Goal: Information Seeking & Learning: Check status

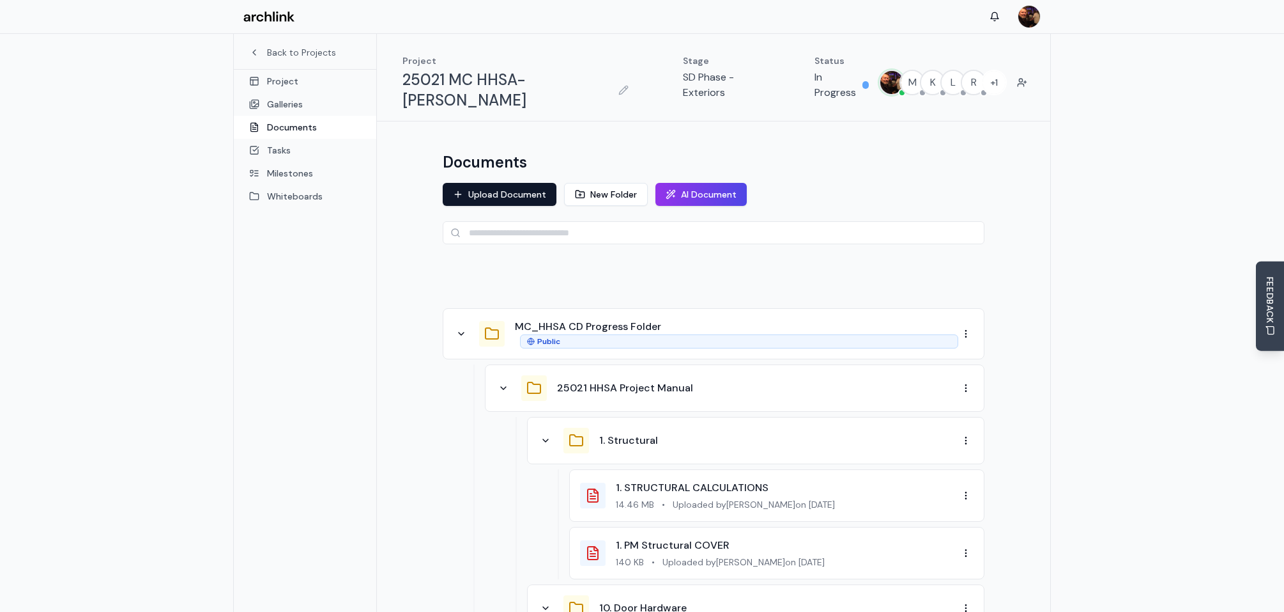
scroll to position [67, 0]
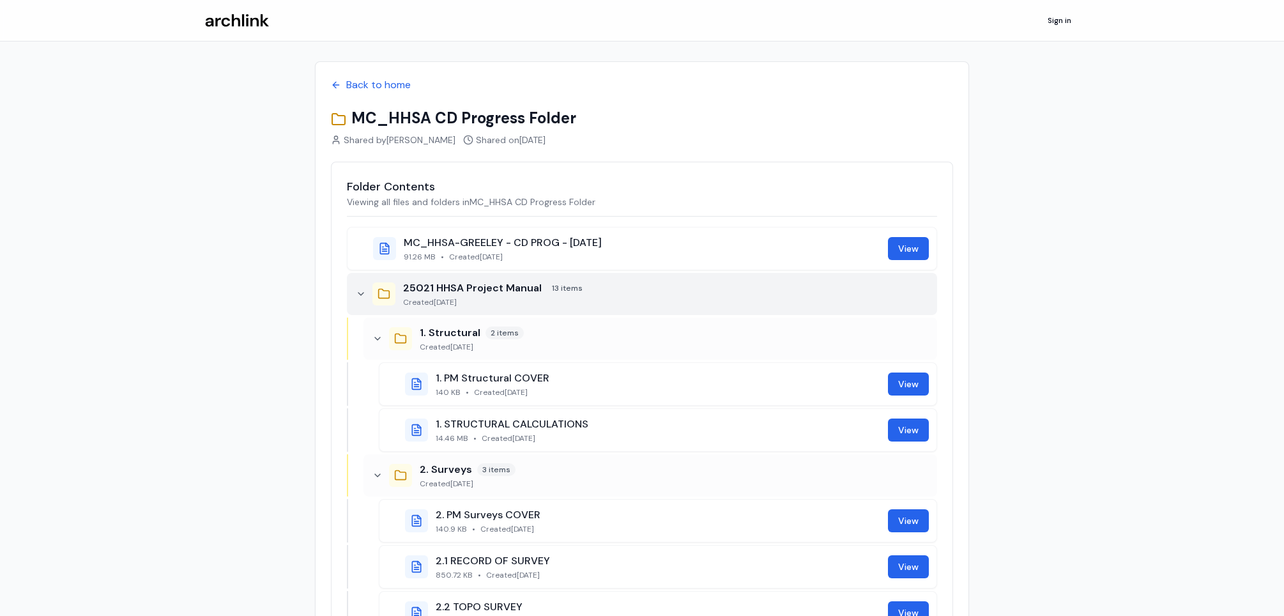
click at [362, 291] on icon at bounding box center [361, 294] width 10 height 10
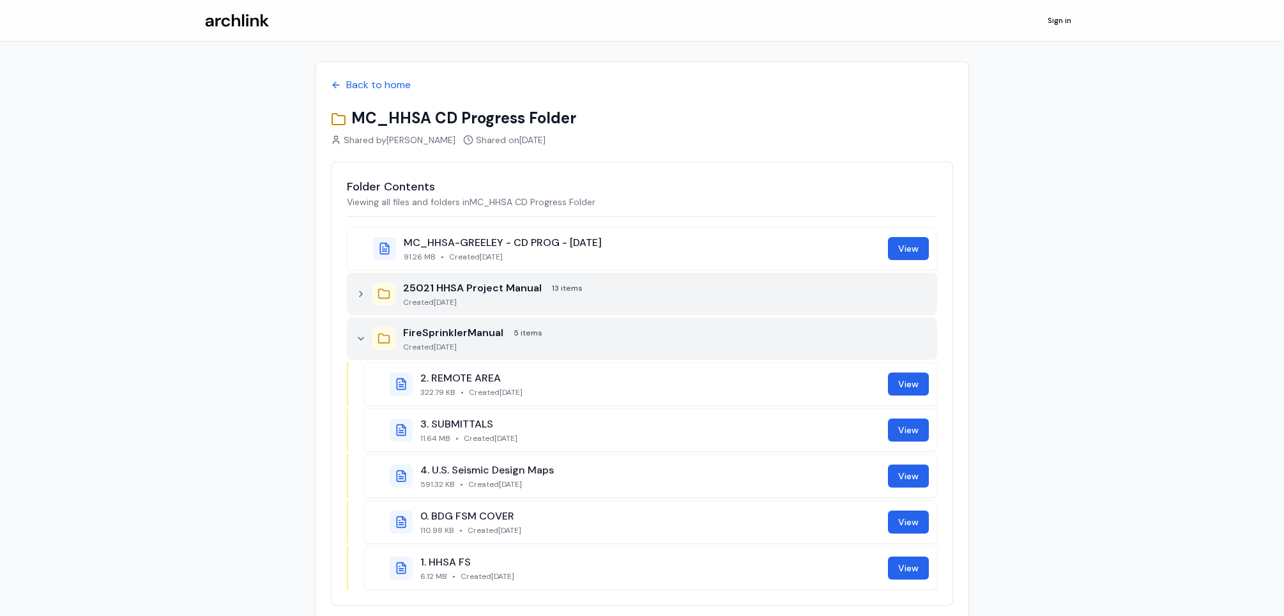
click at [364, 337] on icon at bounding box center [361, 339] width 10 height 10
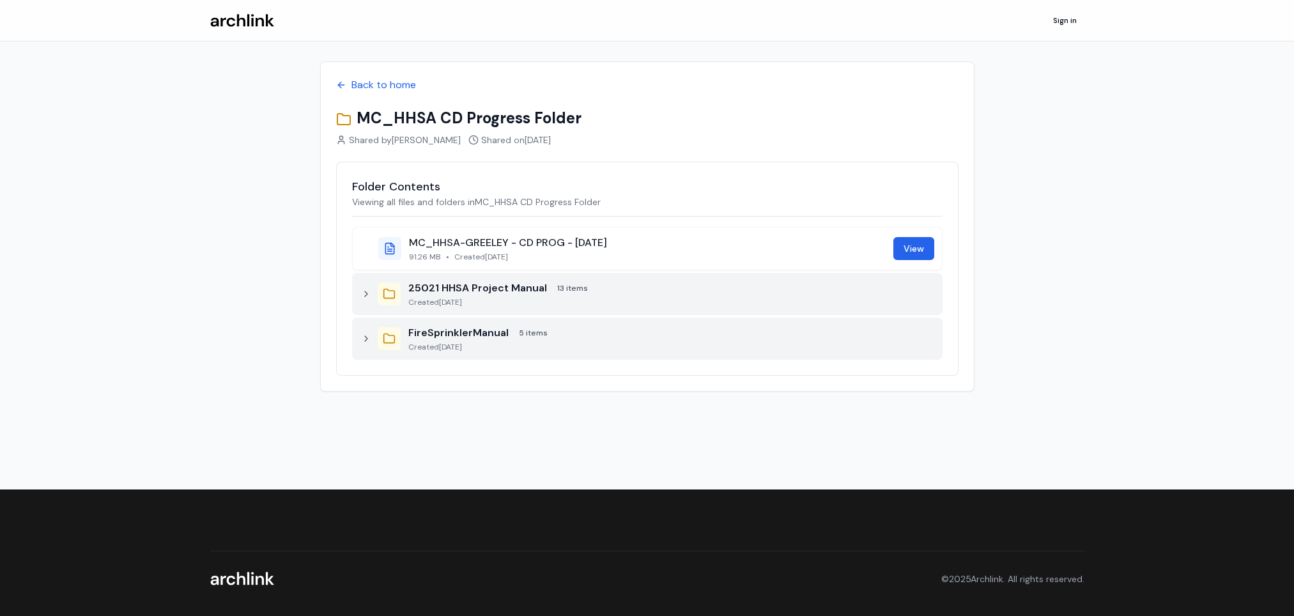
click at [368, 293] on icon at bounding box center [366, 294] width 10 height 10
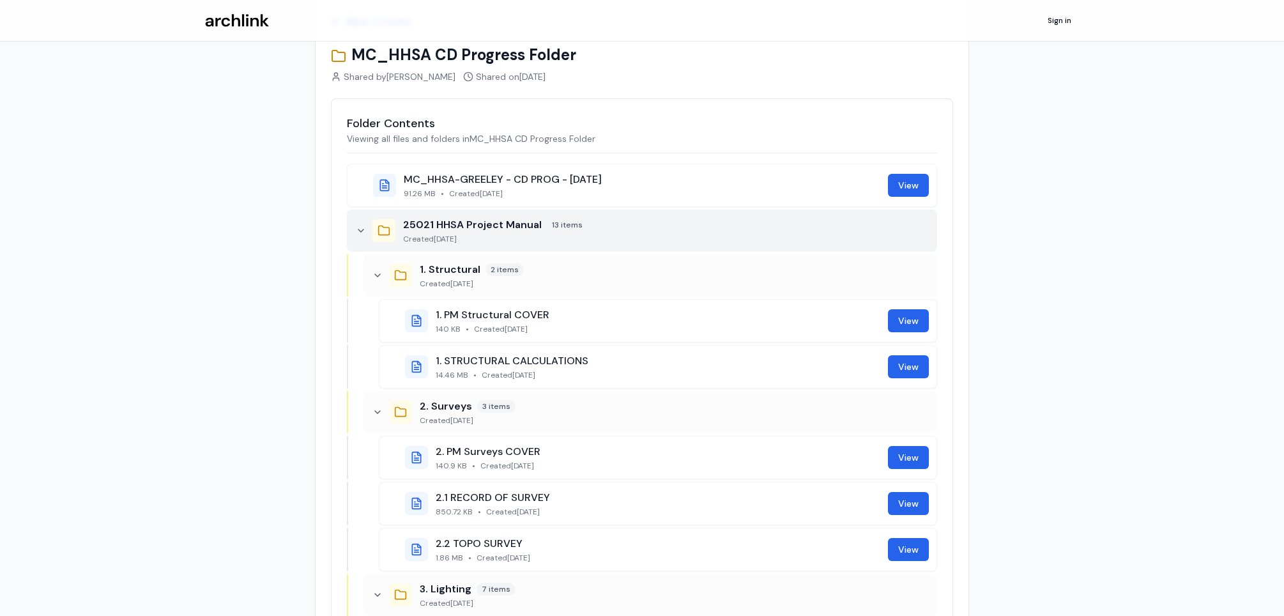
scroll to position [63, 0]
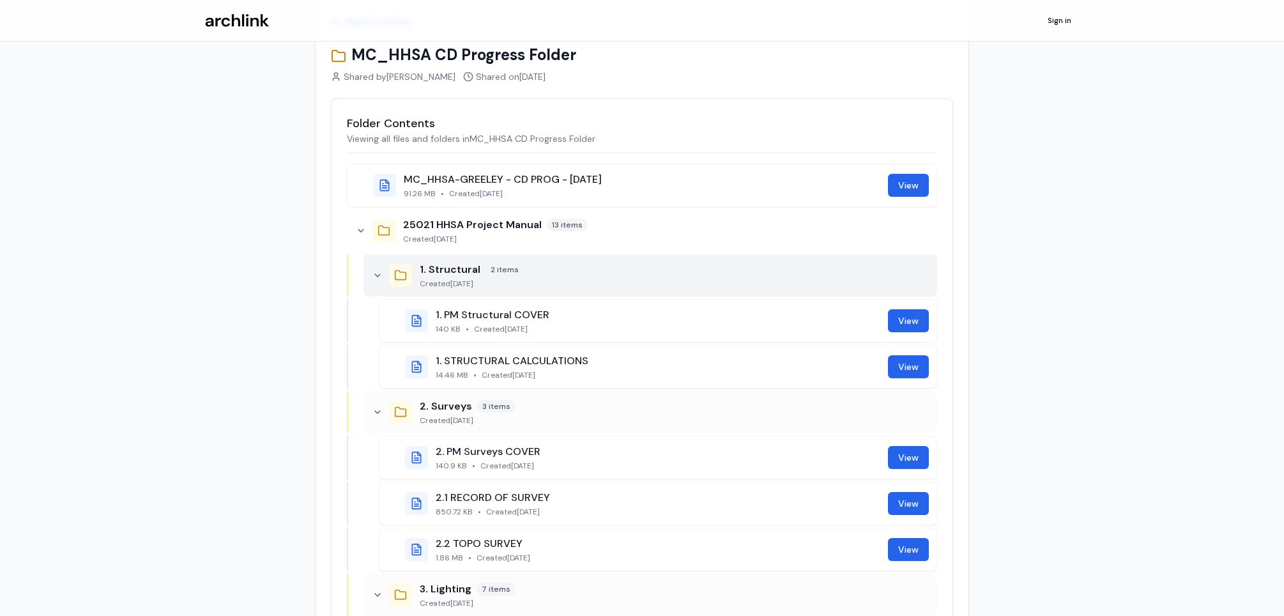
click at [376, 275] on icon at bounding box center [378, 275] width 10 height 10
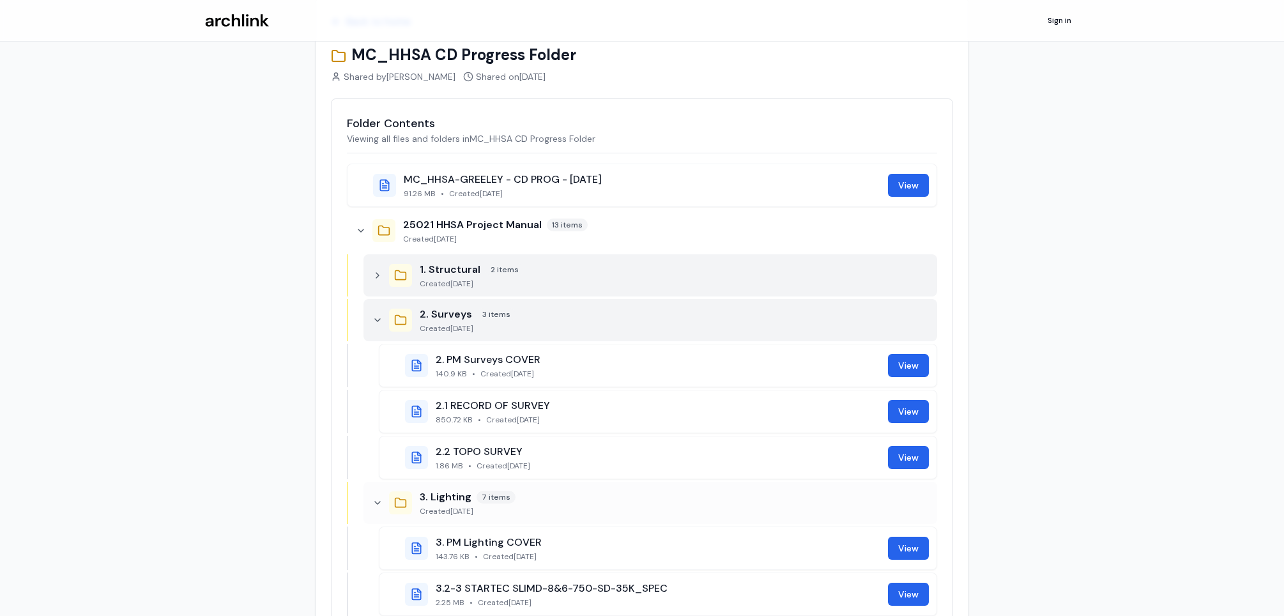
click at [378, 318] on icon at bounding box center [378, 320] width 10 height 10
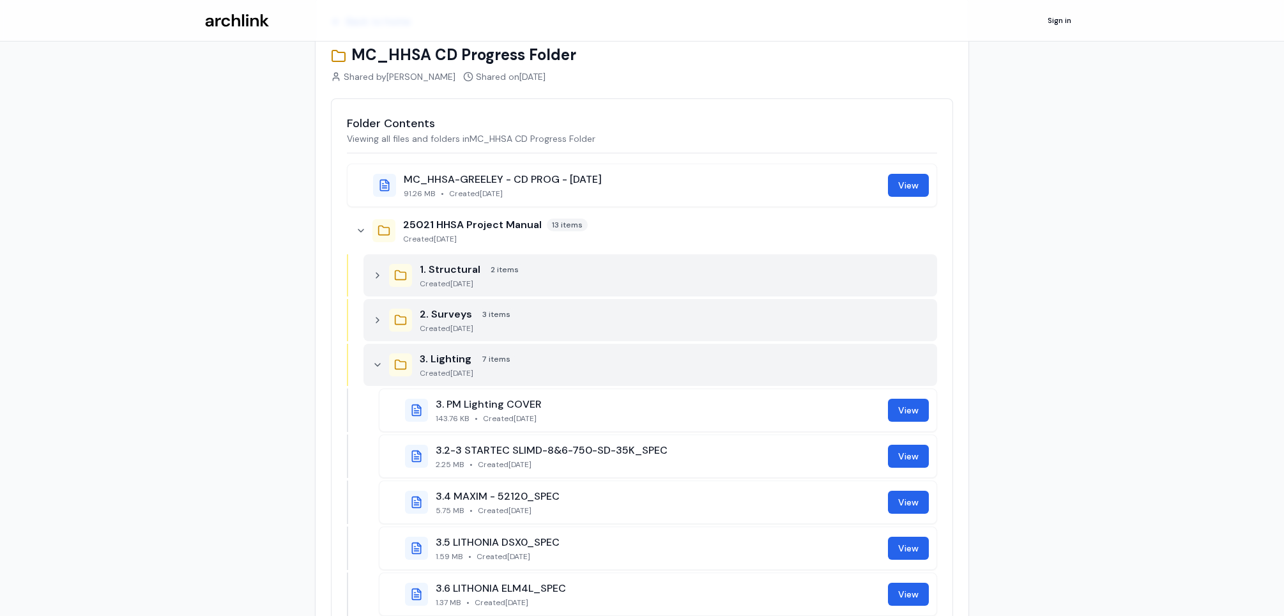
click at [382, 362] on icon at bounding box center [378, 365] width 10 height 10
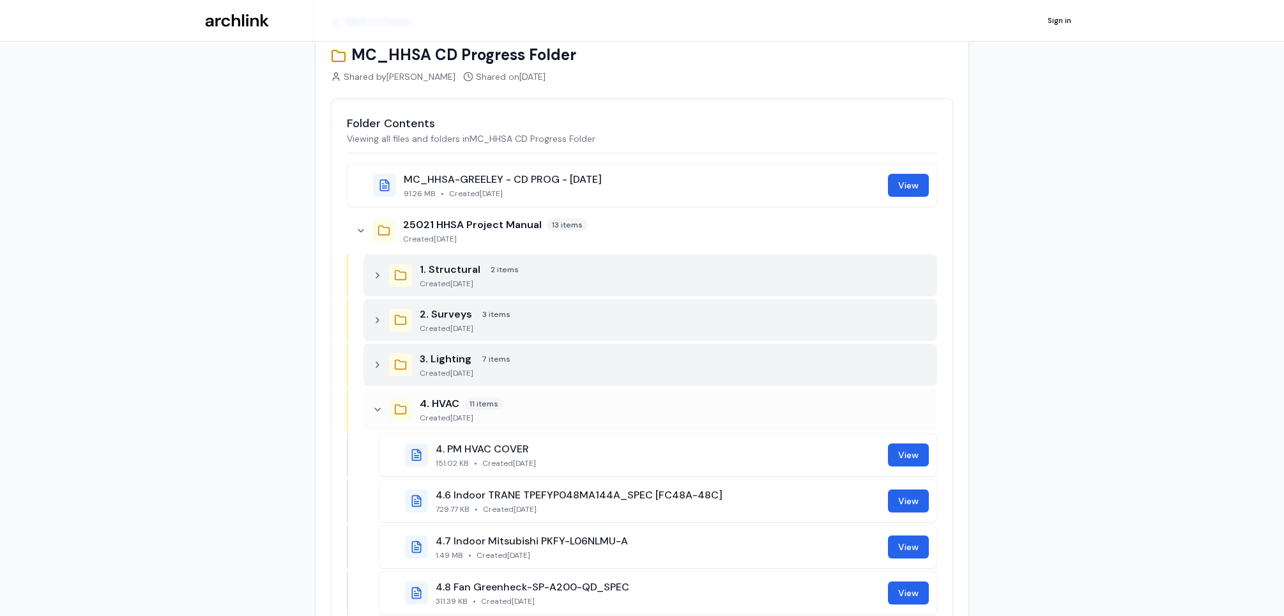
scroll to position [127, 0]
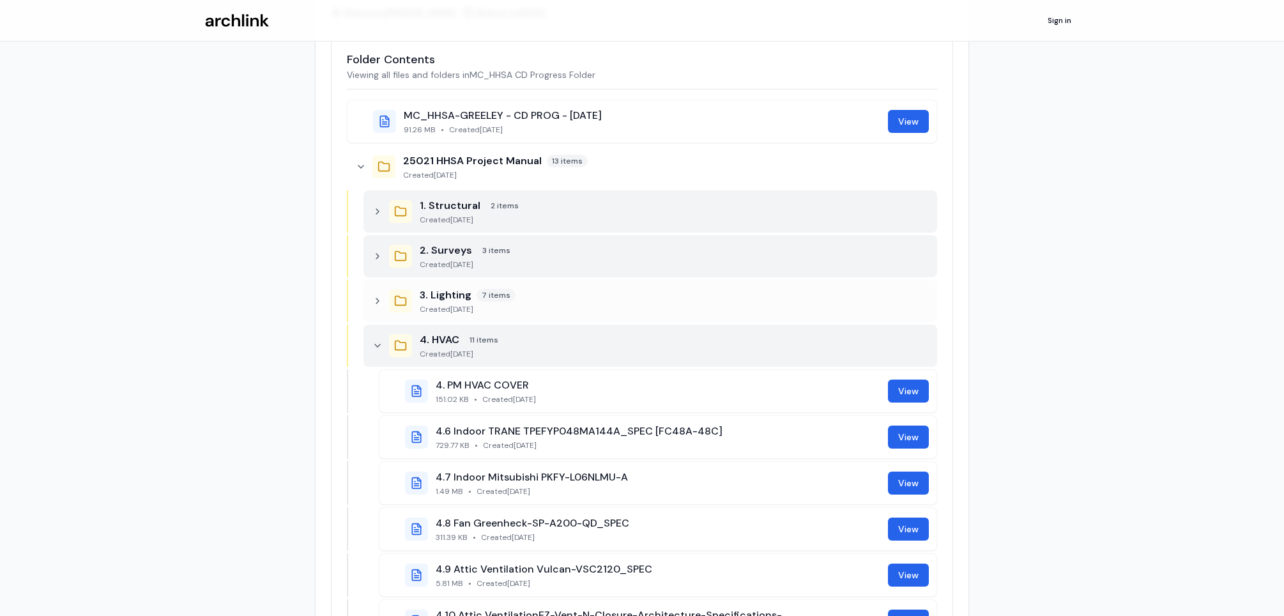
click at [377, 346] on icon at bounding box center [378, 346] width 10 height 10
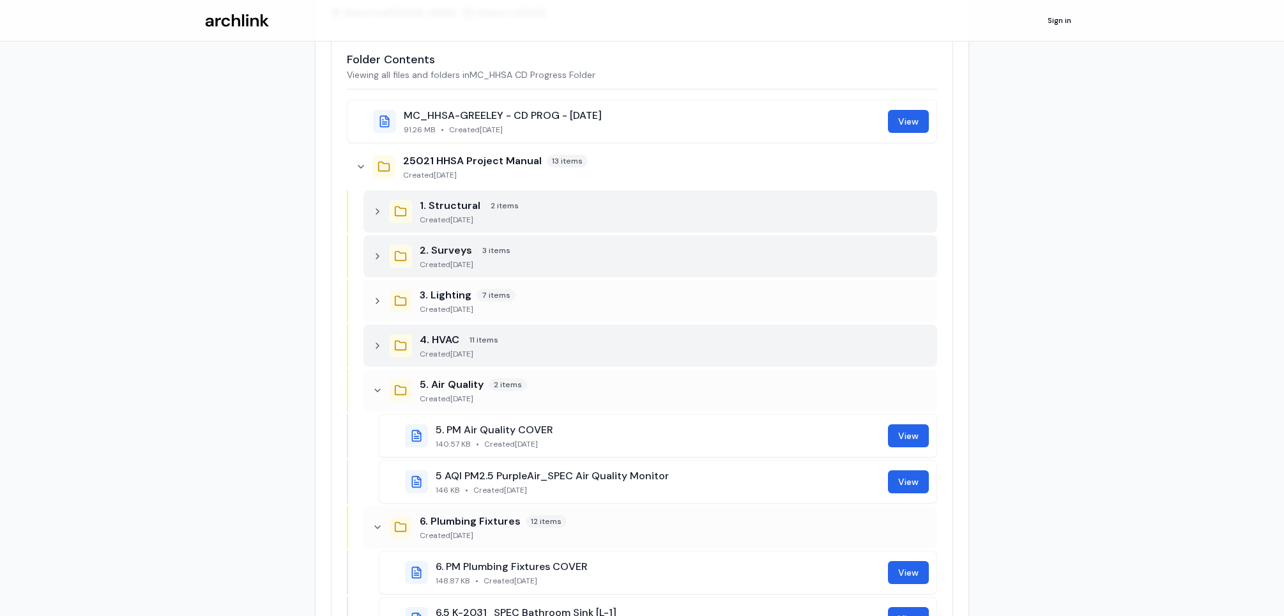
scroll to position [192, 0]
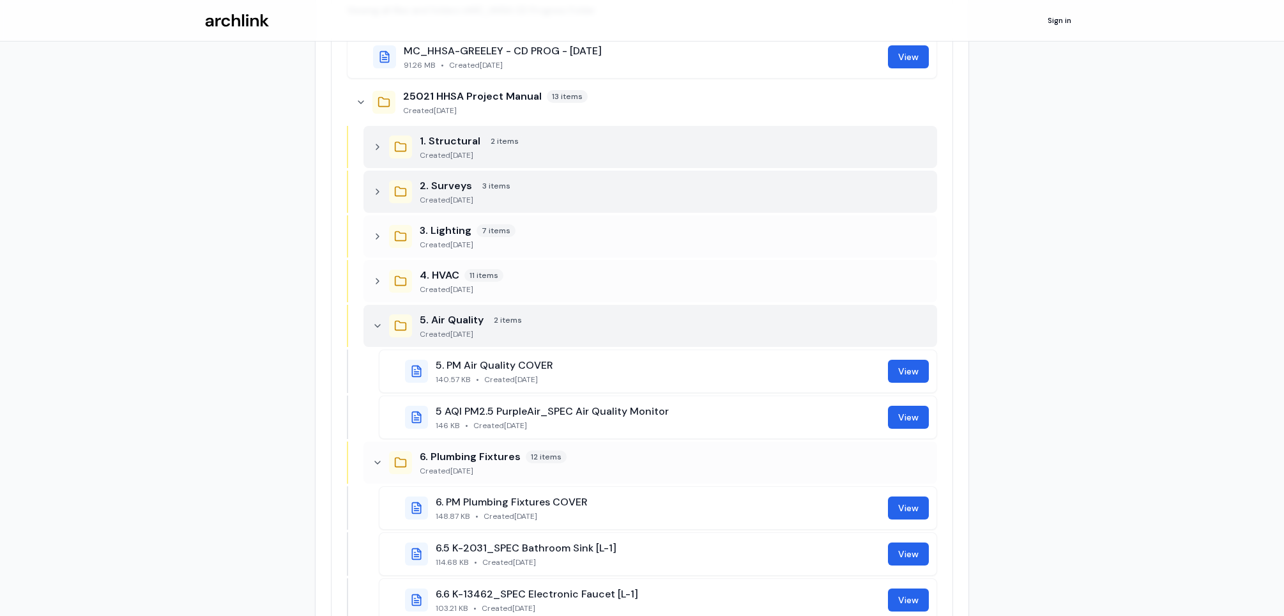
click at [377, 326] on icon at bounding box center [377, 326] width 5 height 3
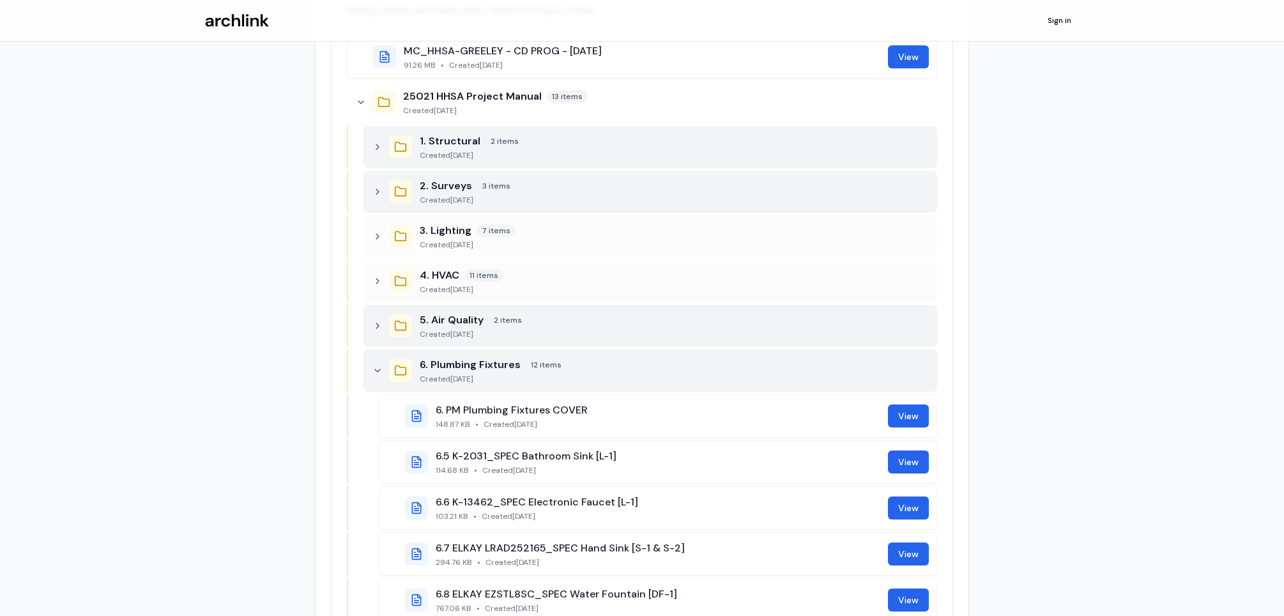
click at [382, 370] on icon at bounding box center [378, 371] width 10 height 10
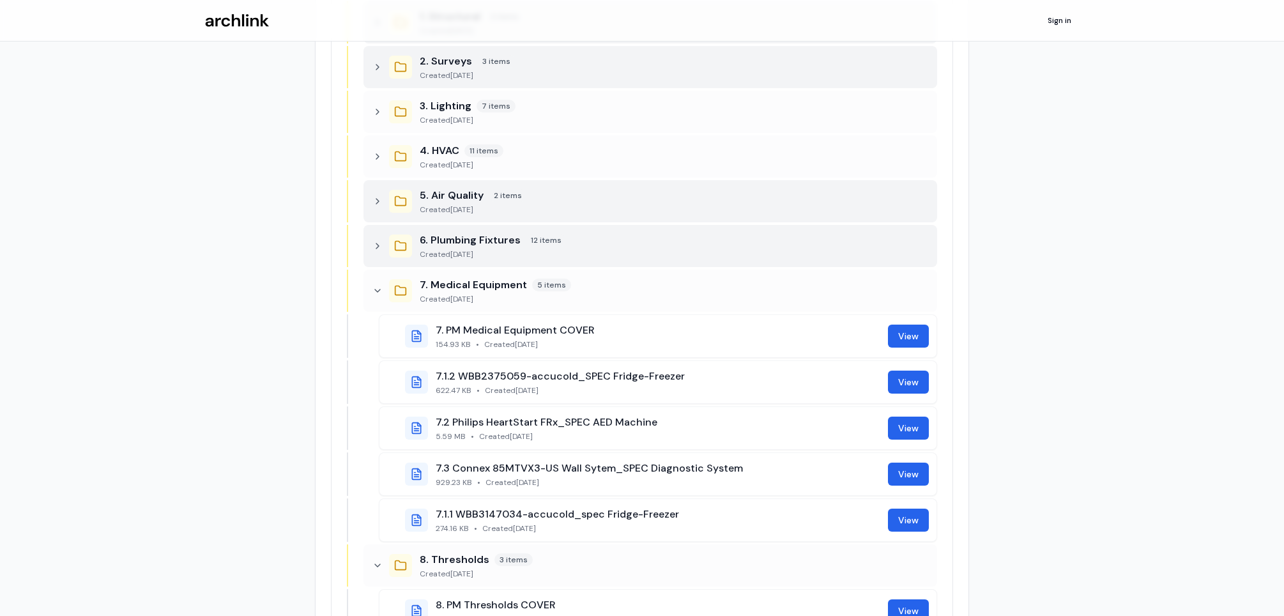
scroll to position [319, 0]
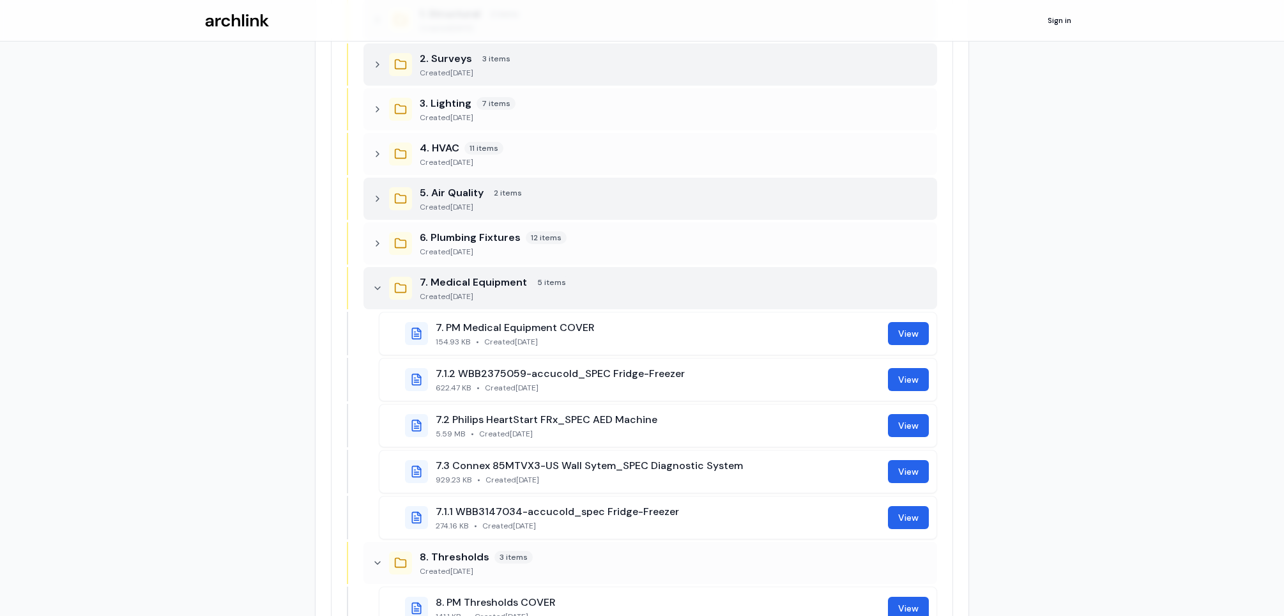
click at [379, 284] on icon at bounding box center [378, 288] width 10 height 10
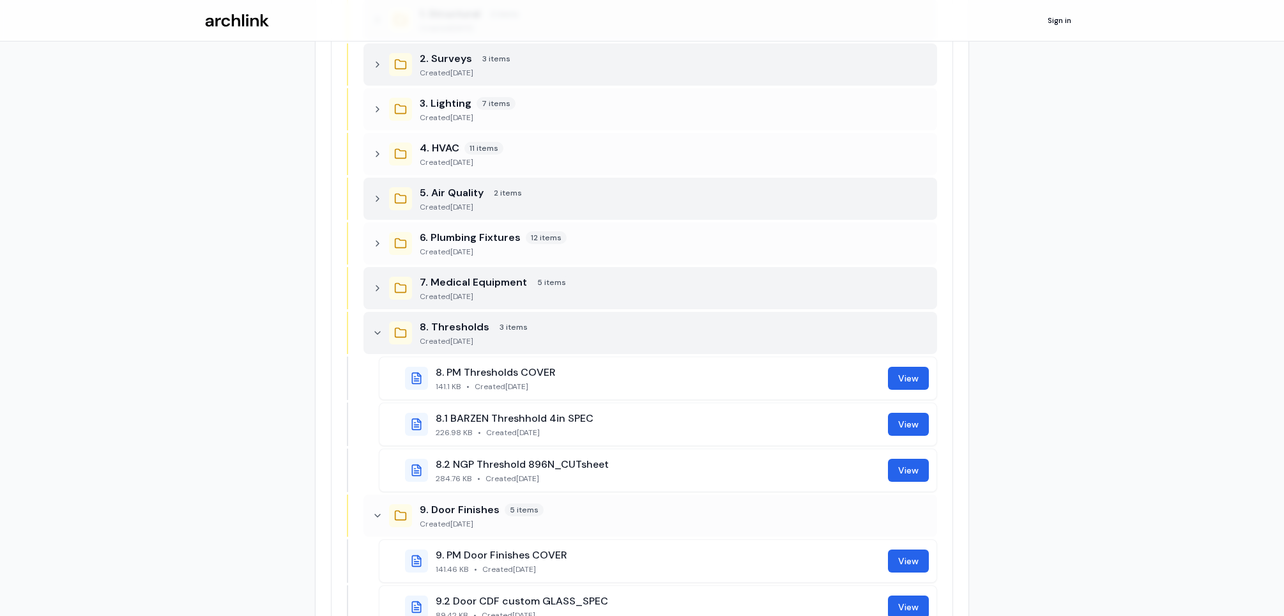
click at [378, 328] on icon at bounding box center [378, 333] width 10 height 10
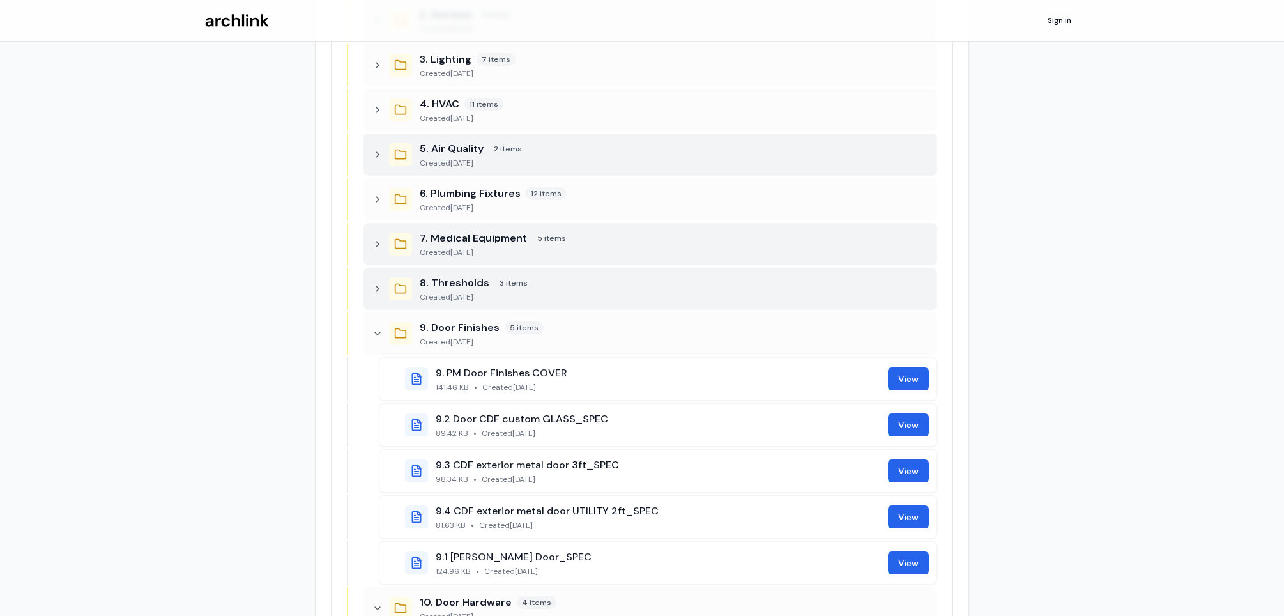
scroll to position [383, 0]
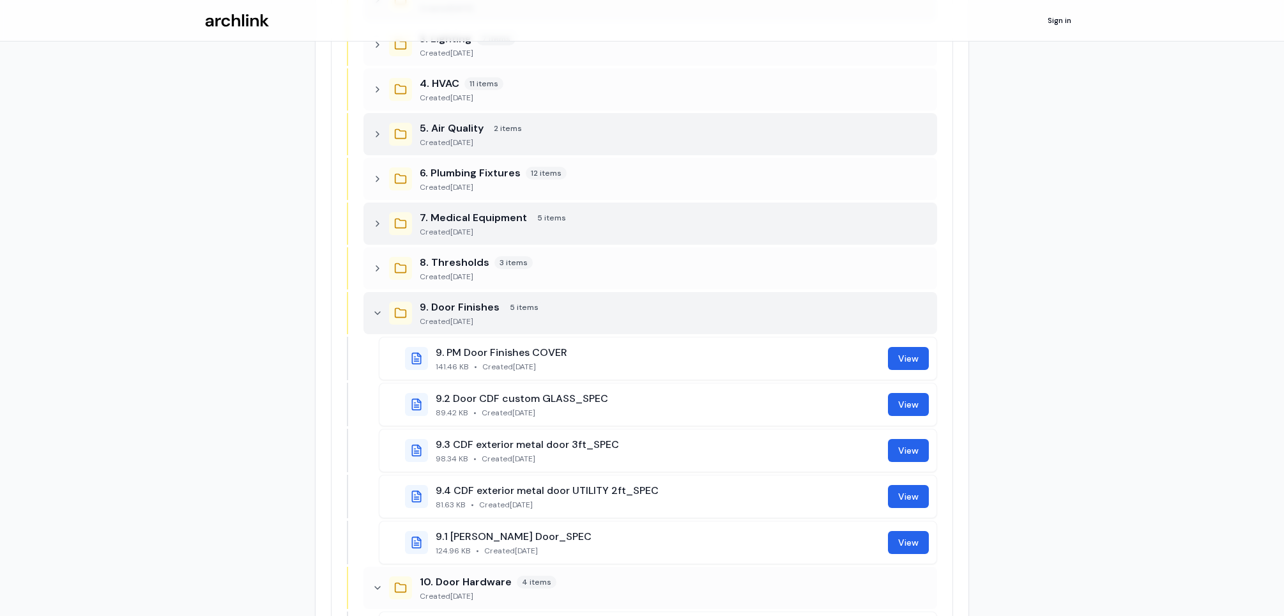
click at [377, 316] on icon at bounding box center [378, 313] width 10 height 10
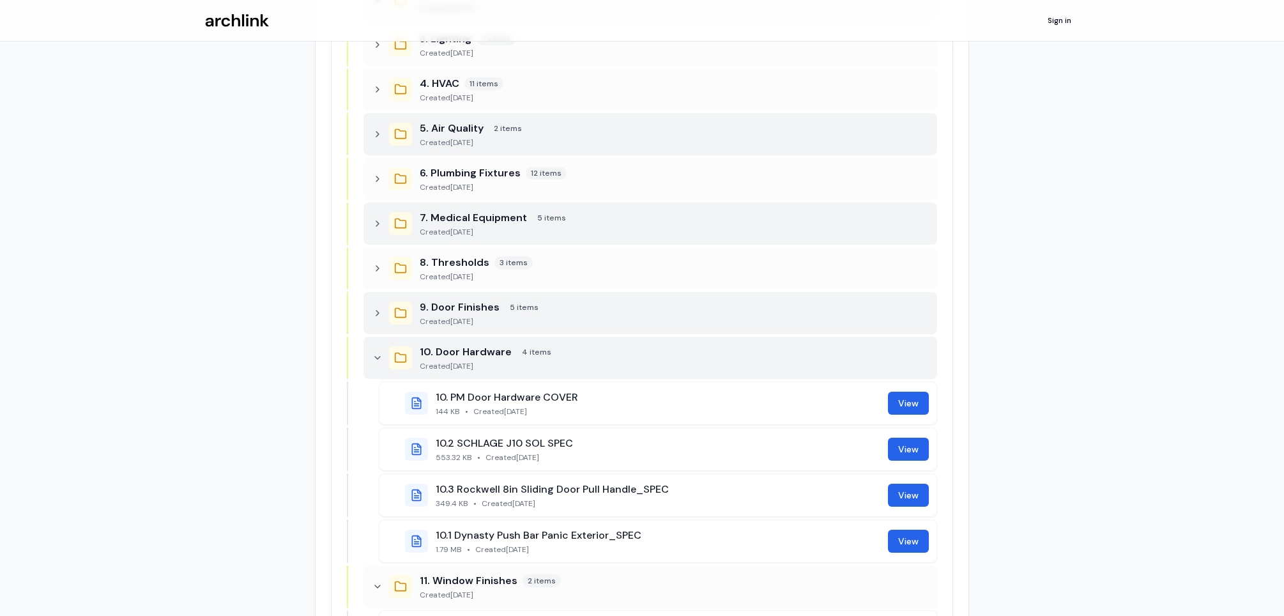
scroll to position [447, 0]
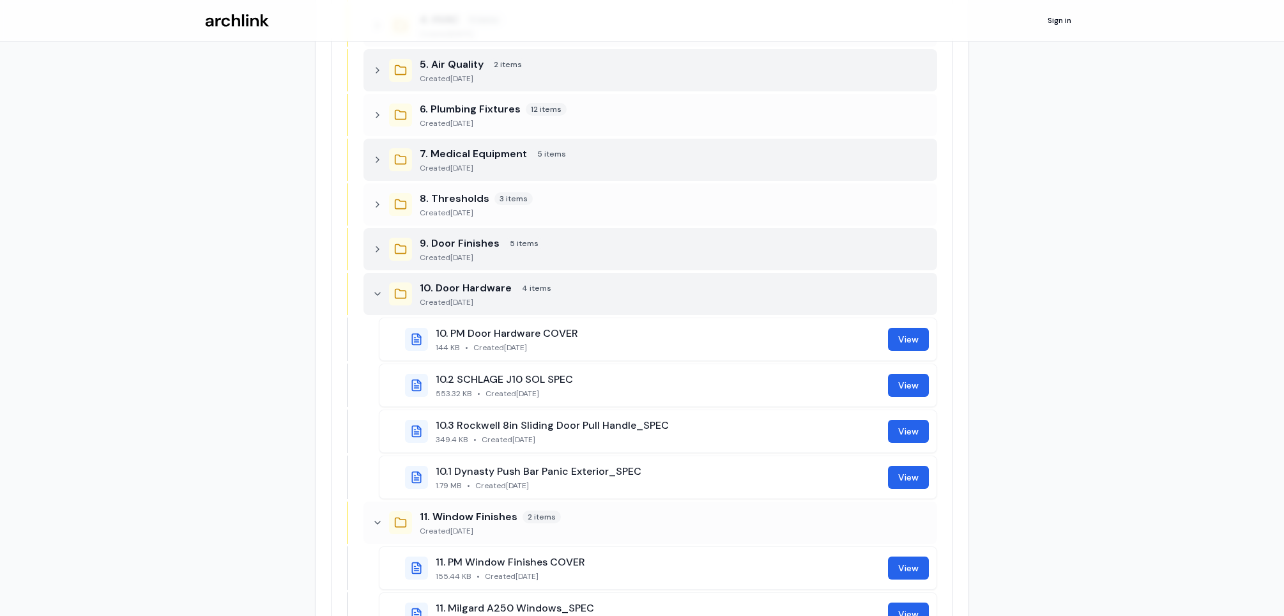
click at [378, 294] on icon at bounding box center [378, 294] width 10 height 10
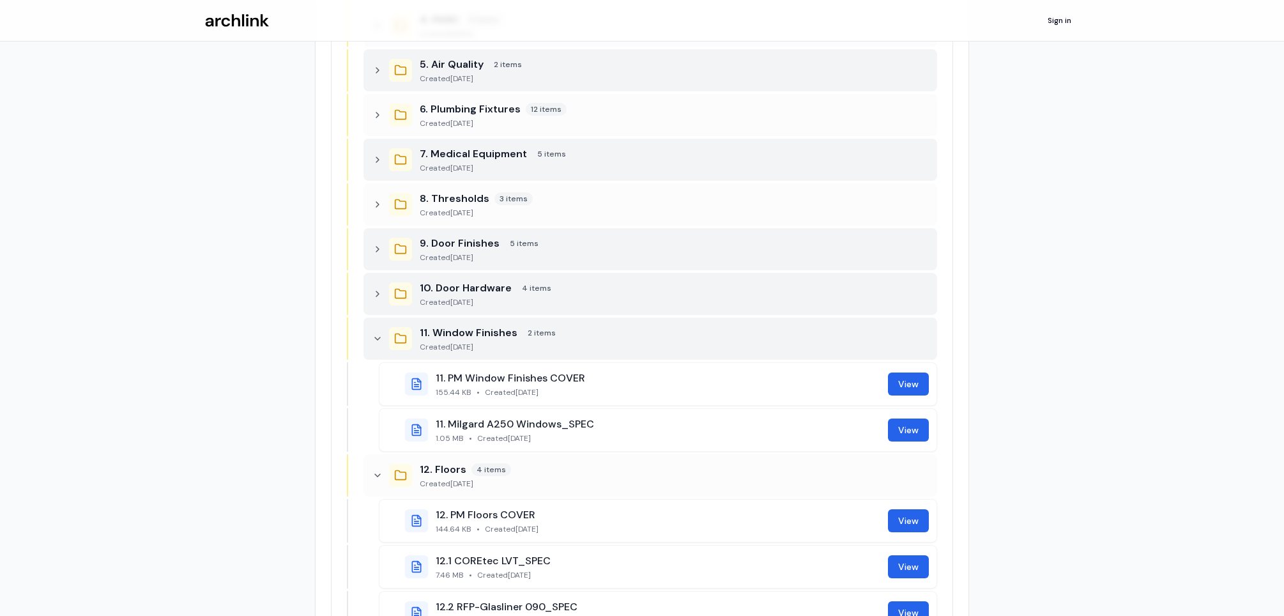
click at [379, 337] on icon at bounding box center [377, 338] width 5 height 3
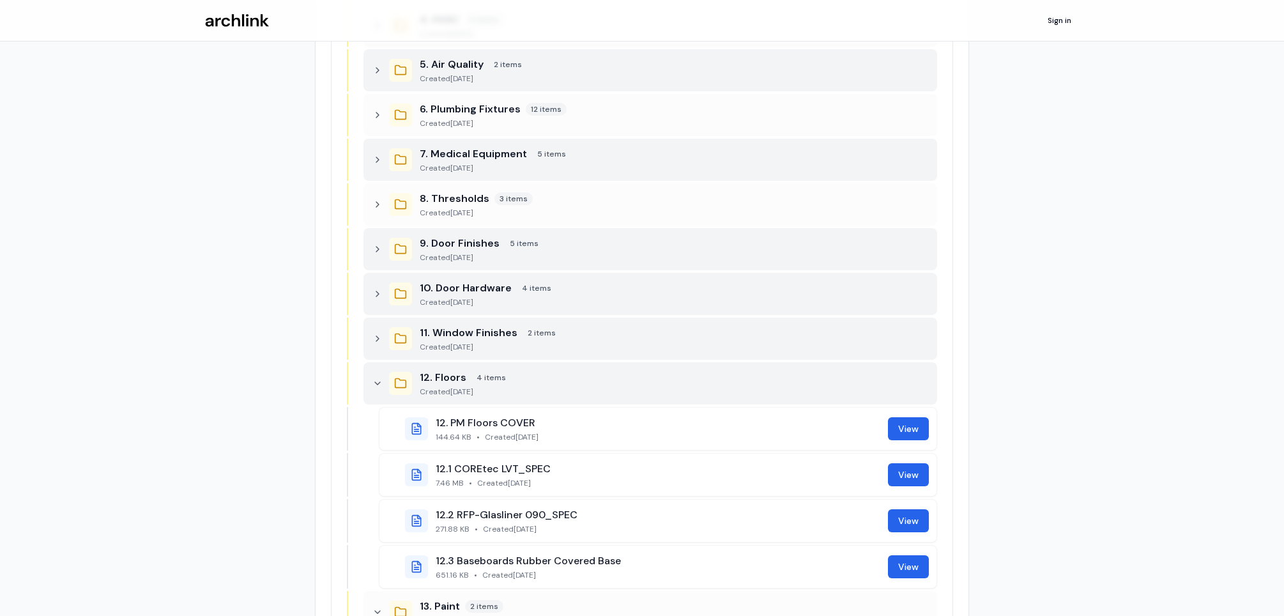
click at [380, 380] on icon at bounding box center [378, 383] width 10 height 10
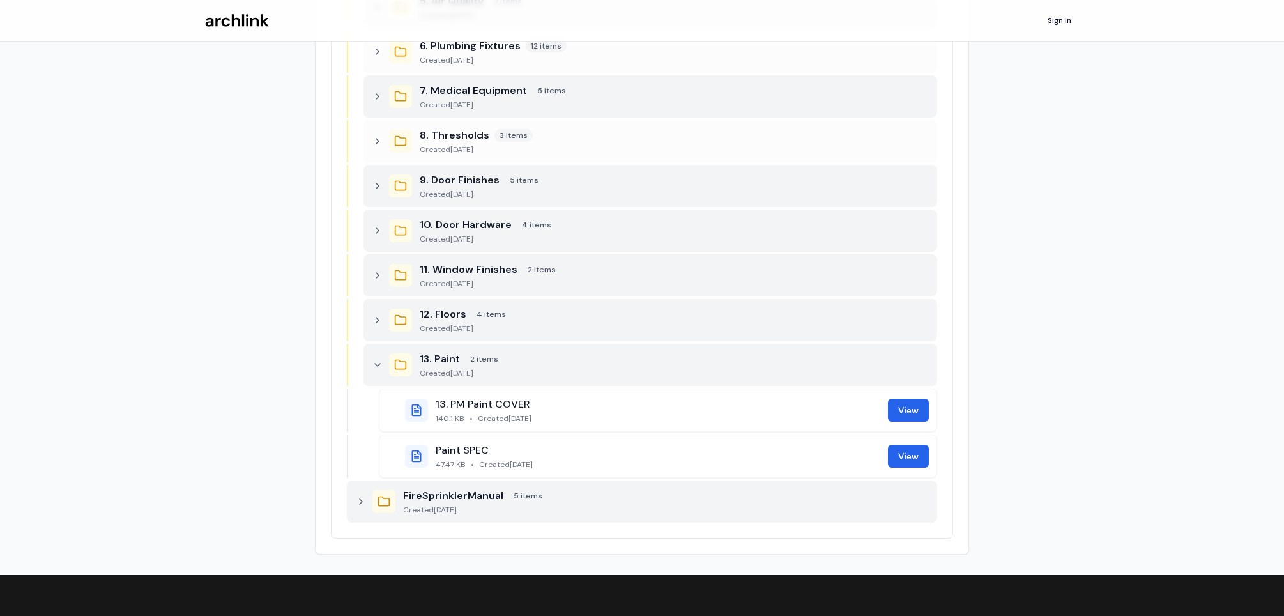
click at [380, 364] on icon at bounding box center [378, 365] width 10 height 10
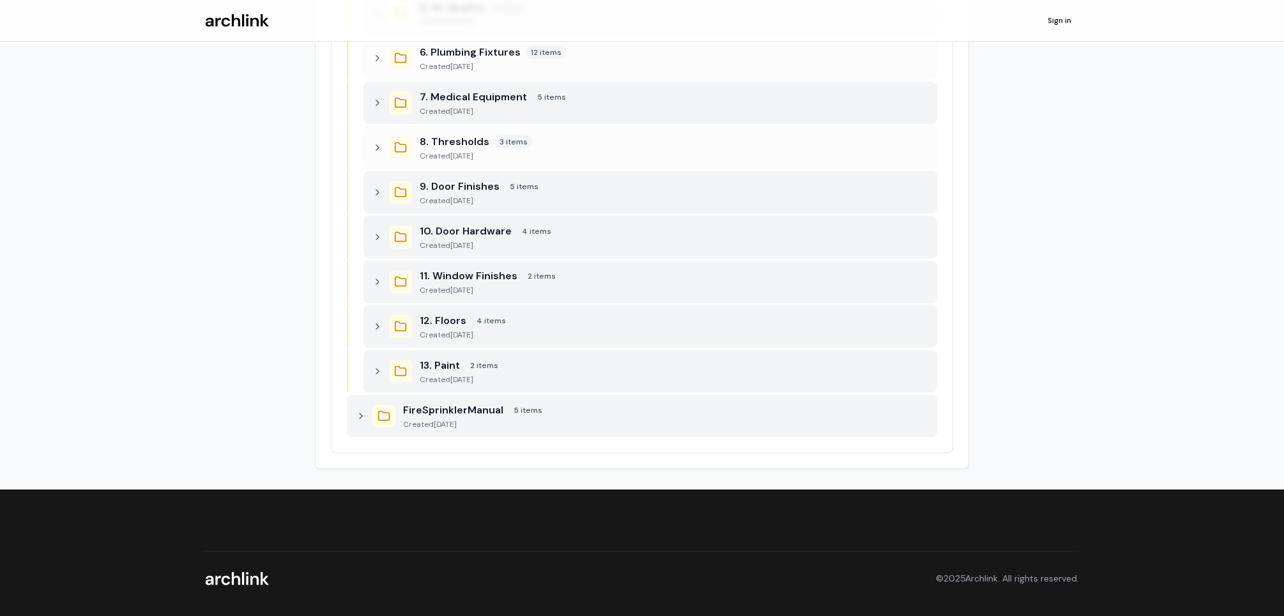
scroll to position [502, 0]
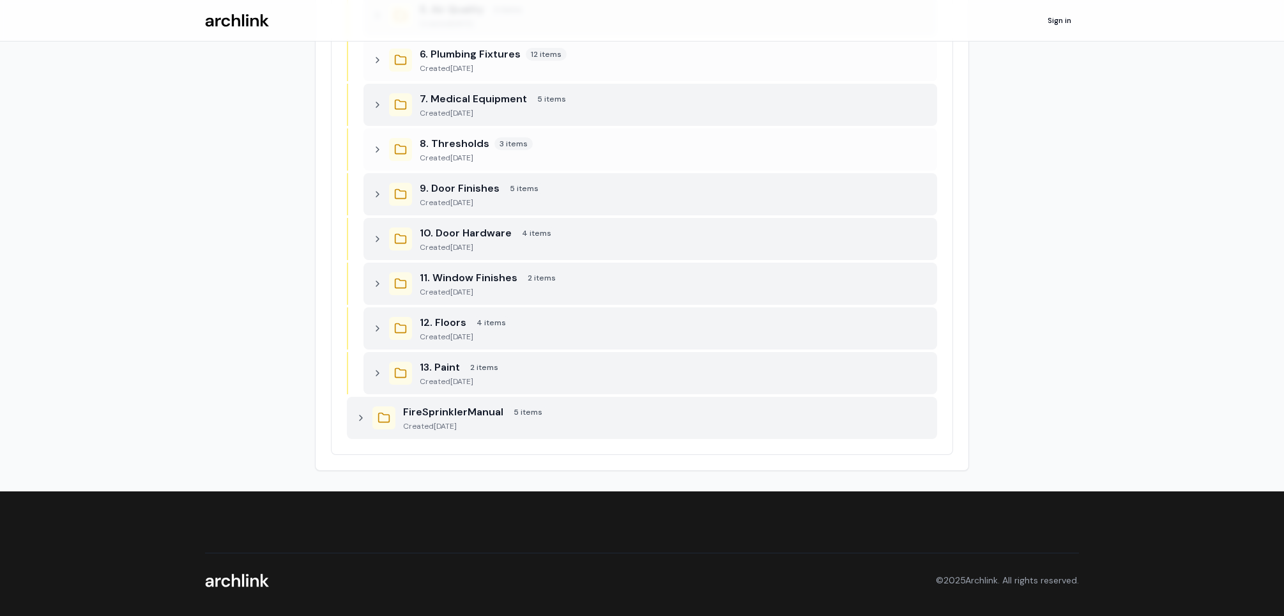
click at [362, 417] on icon at bounding box center [361, 418] width 10 height 10
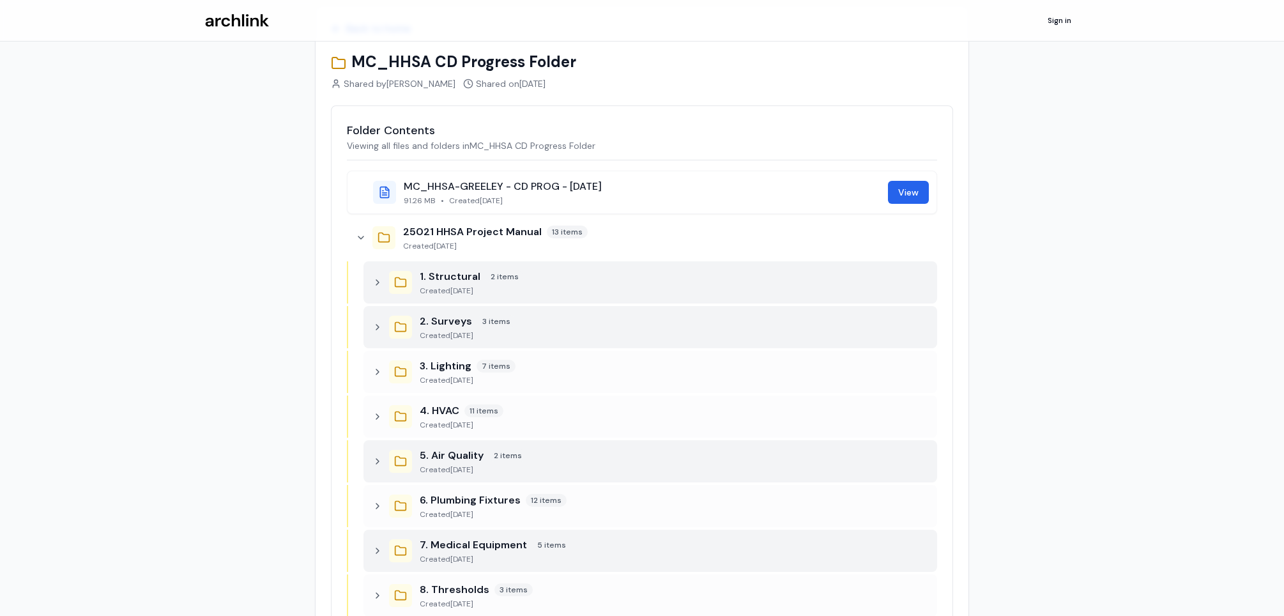
scroll to position [0, 0]
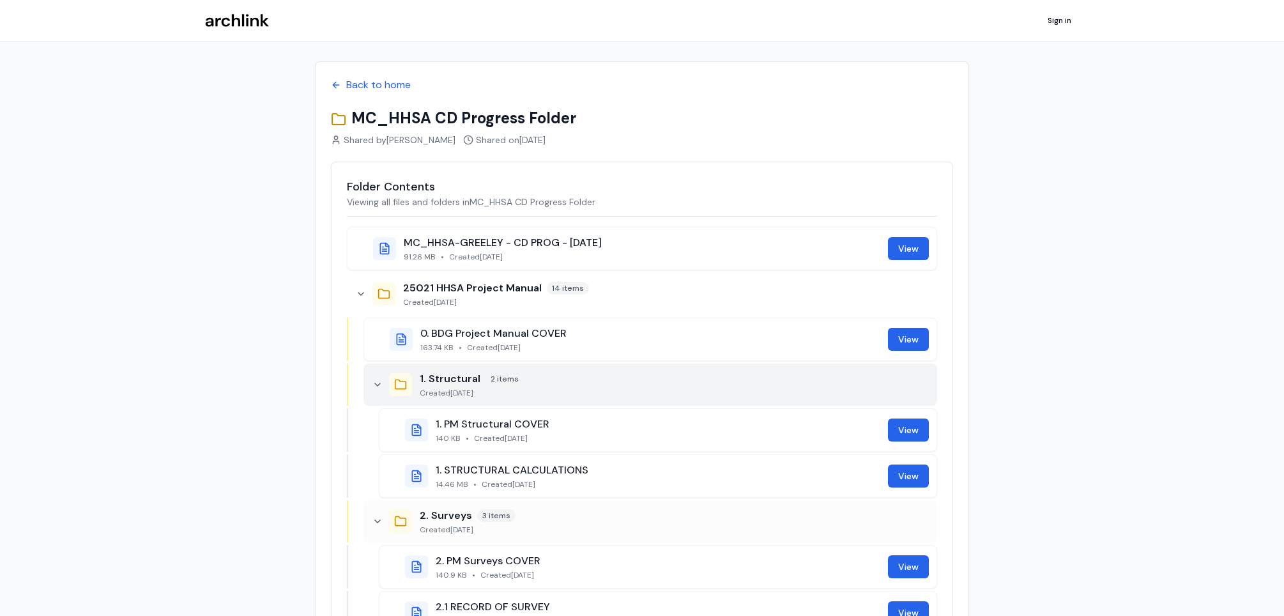
click at [377, 382] on icon at bounding box center [378, 385] width 10 height 10
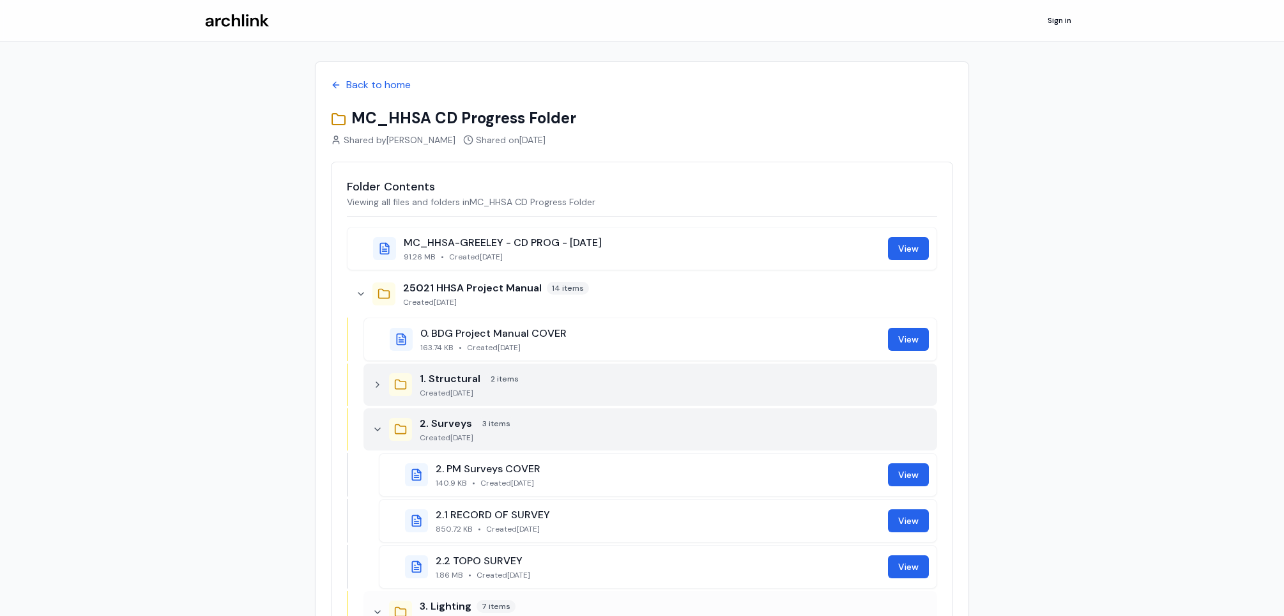
click at [374, 424] on icon at bounding box center [378, 429] width 10 height 10
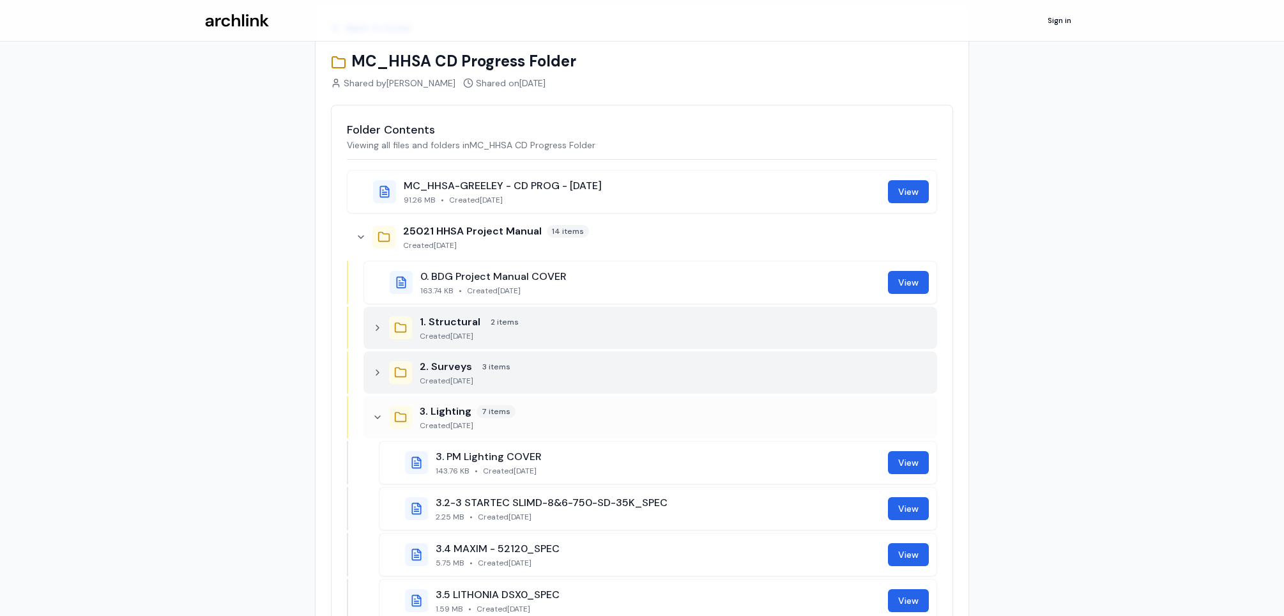
scroll to position [127, 0]
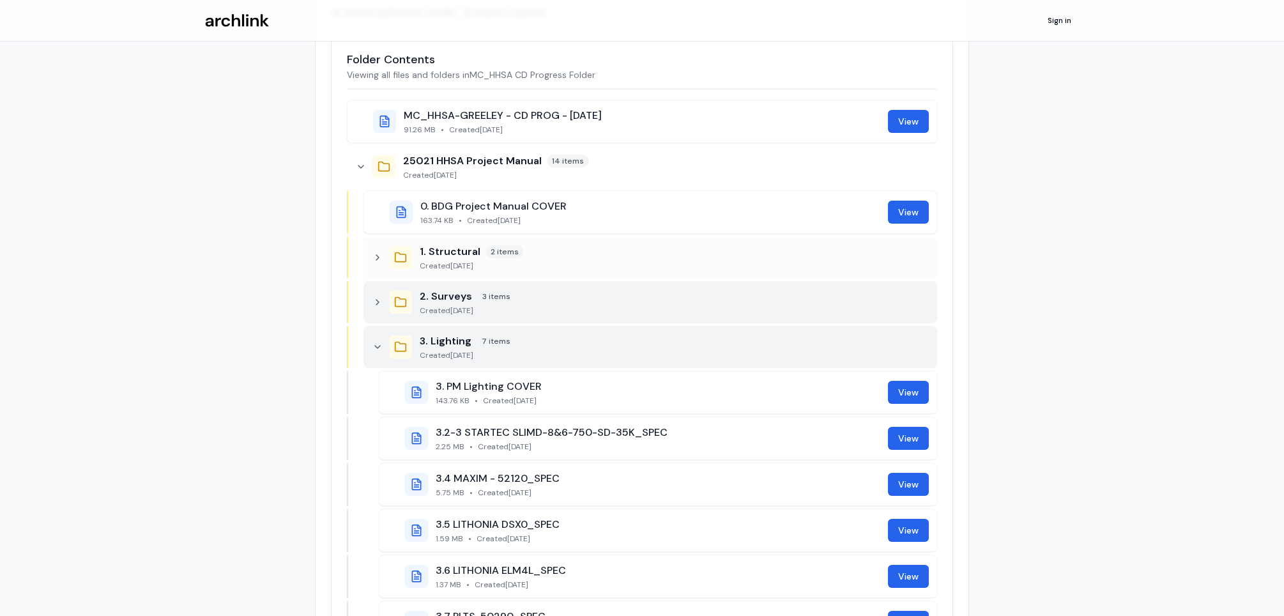
click at [377, 344] on icon at bounding box center [378, 347] width 10 height 10
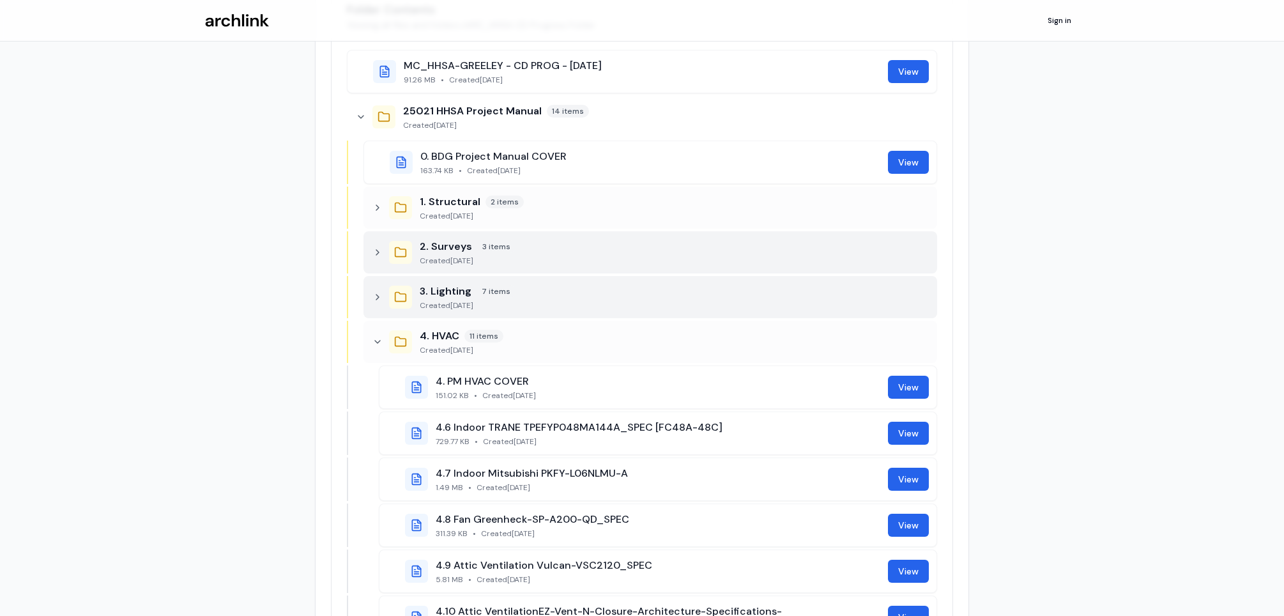
scroll to position [255, 0]
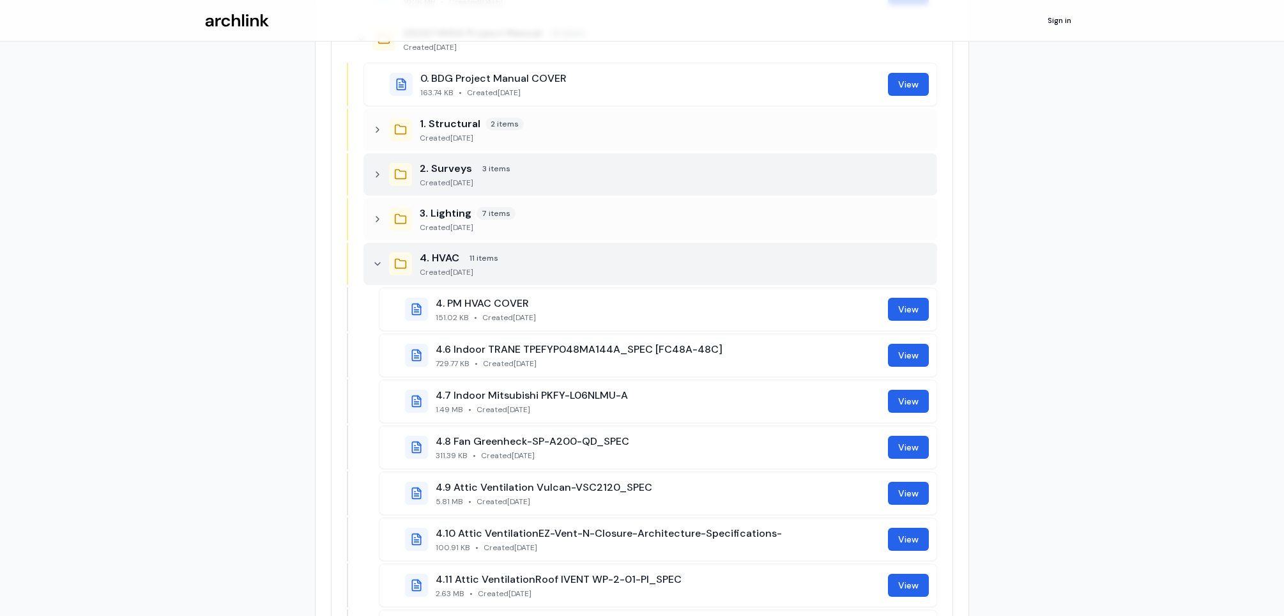
click at [374, 259] on icon at bounding box center [378, 264] width 10 height 10
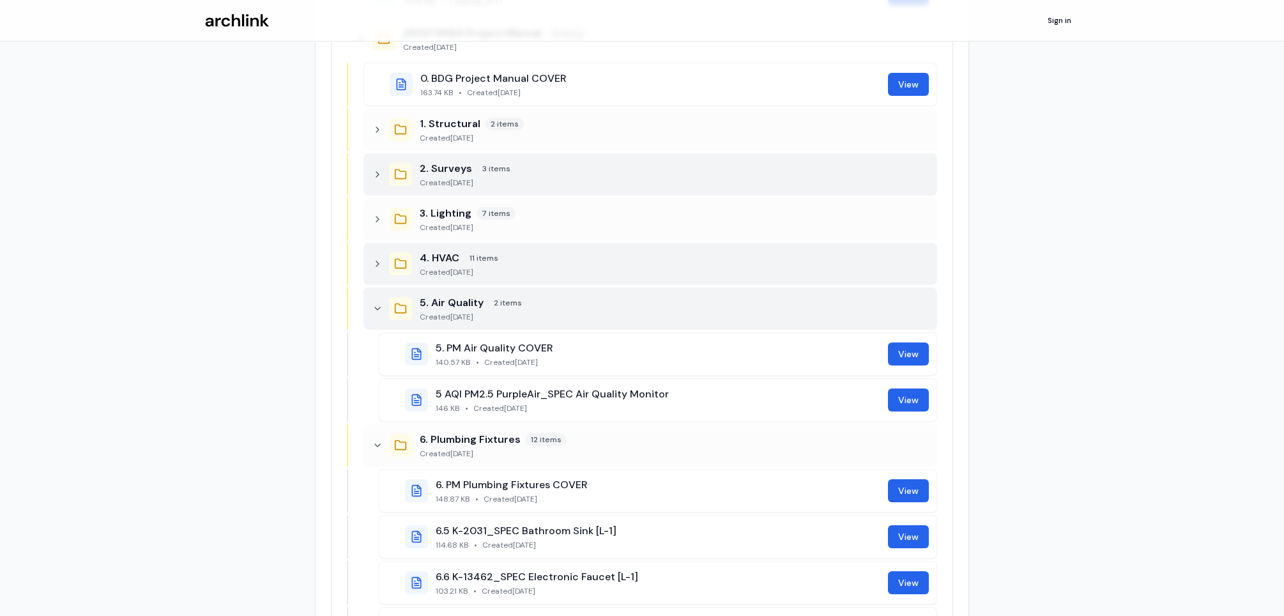
click at [378, 309] on icon at bounding box center [378, 309] width 10 height 10
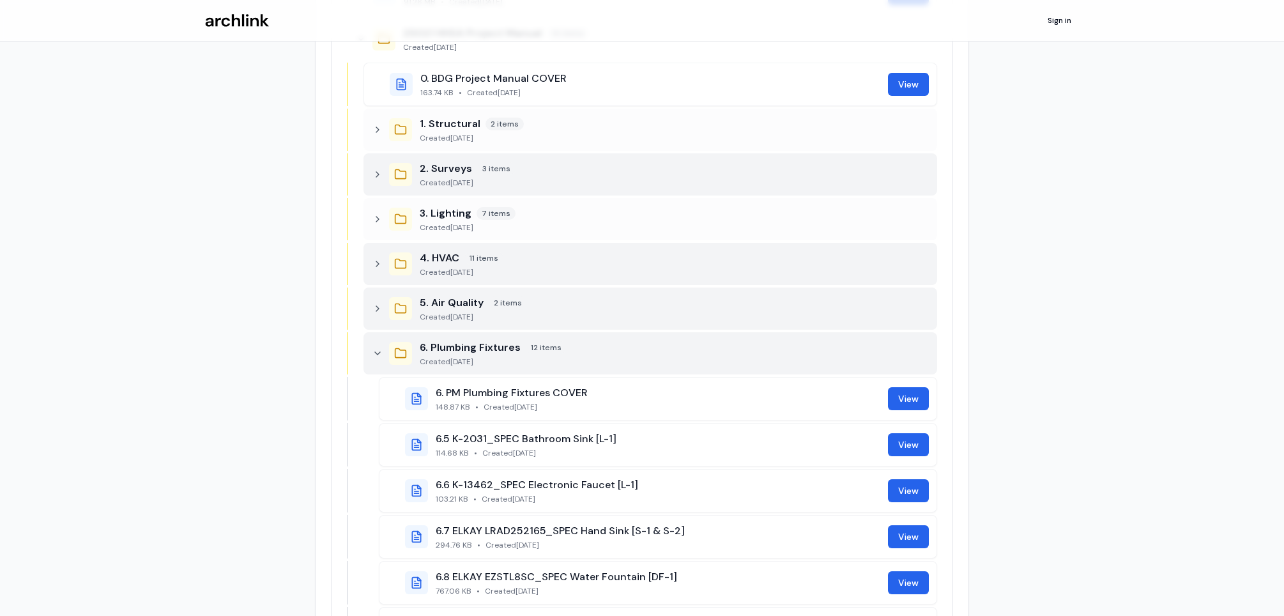
click at [376, 348] on icon at bounding box center [378, 353] width 10 height 10
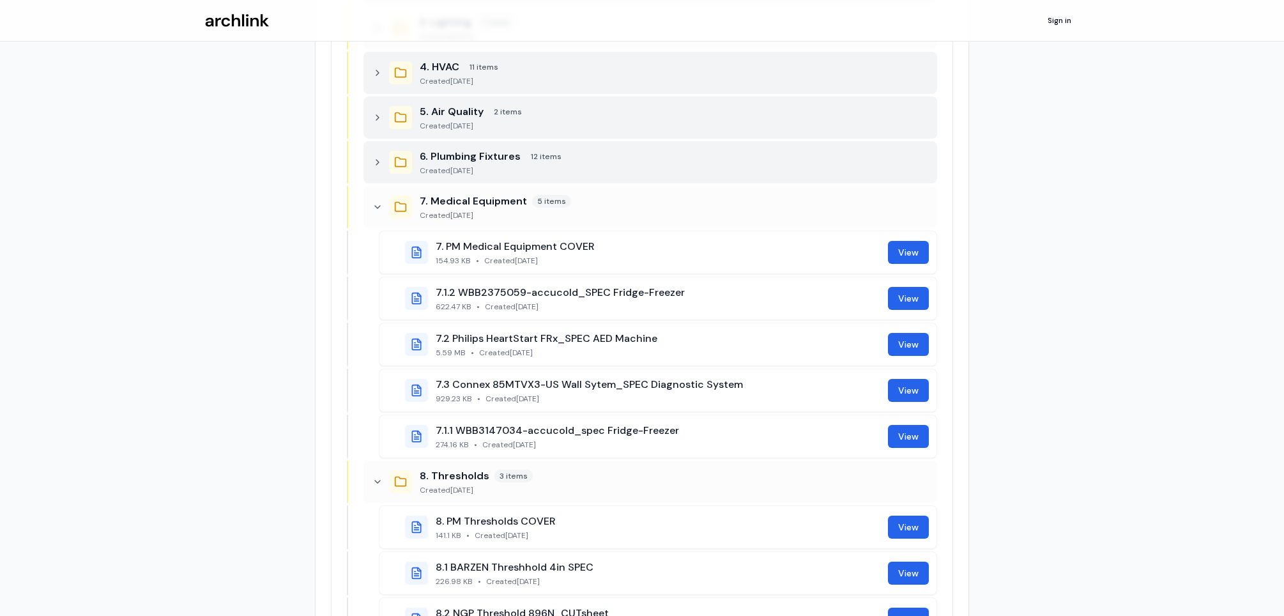
scroll to position [447, 0]
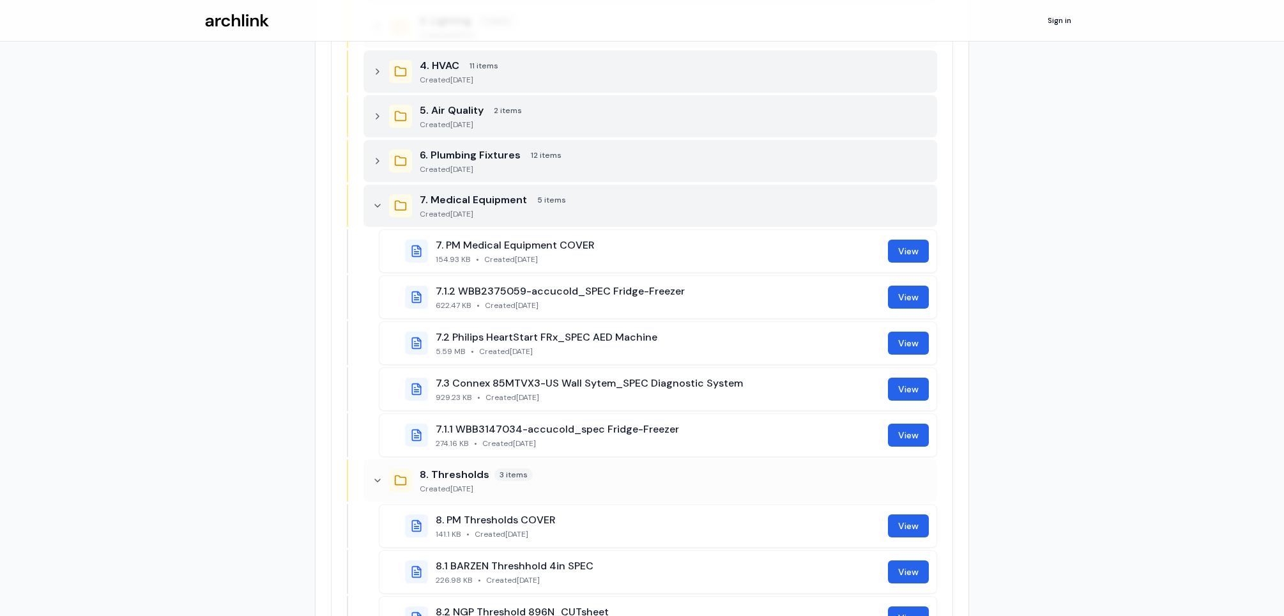
click at [374, 207] on icon at bounding box center [378, 206] width 10 height 10
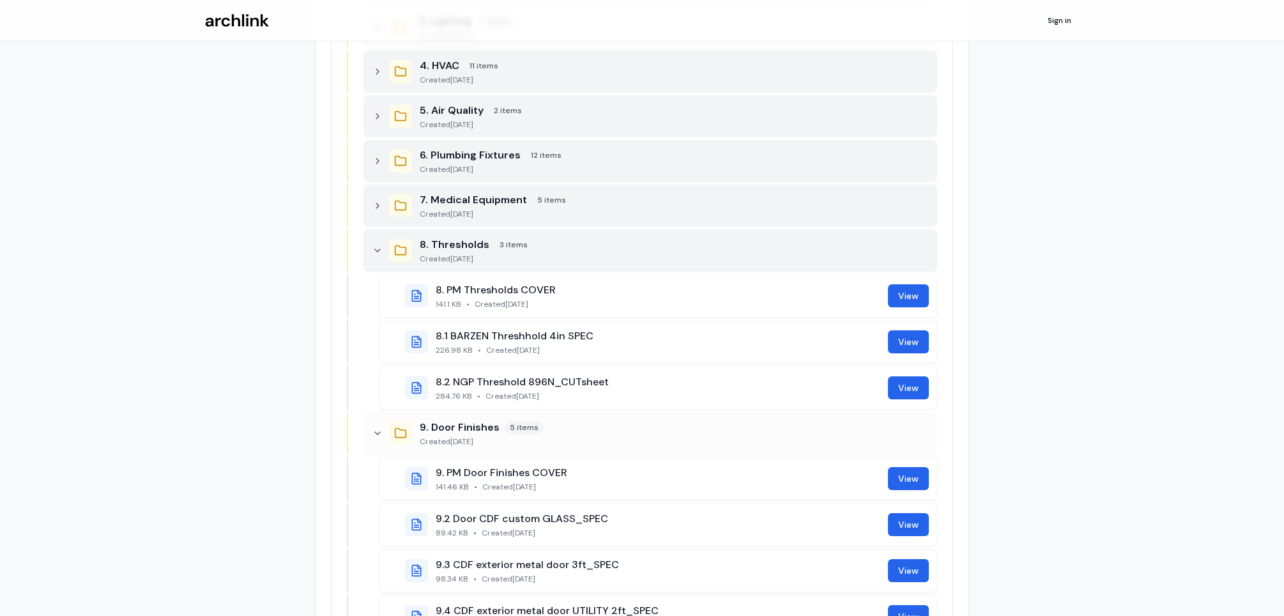
click at [380, 249] on icon at bounding box center [378, 250] width 10 height 10
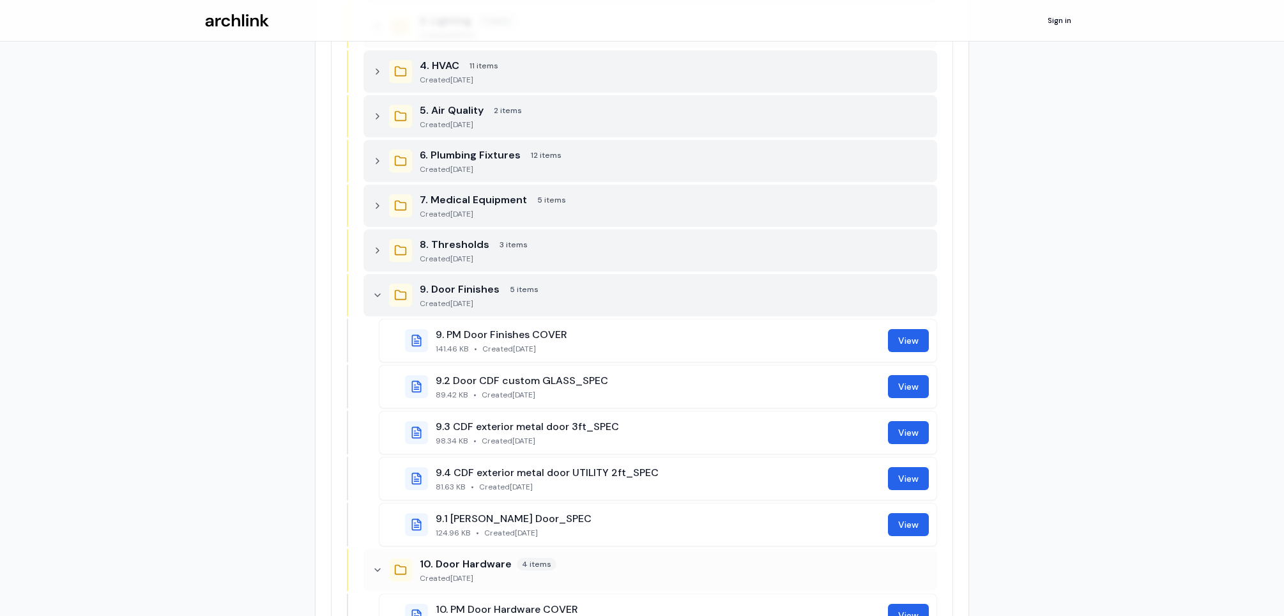
click at [376, 290] on icon at bounding box center [378, 295] width 10 height 10
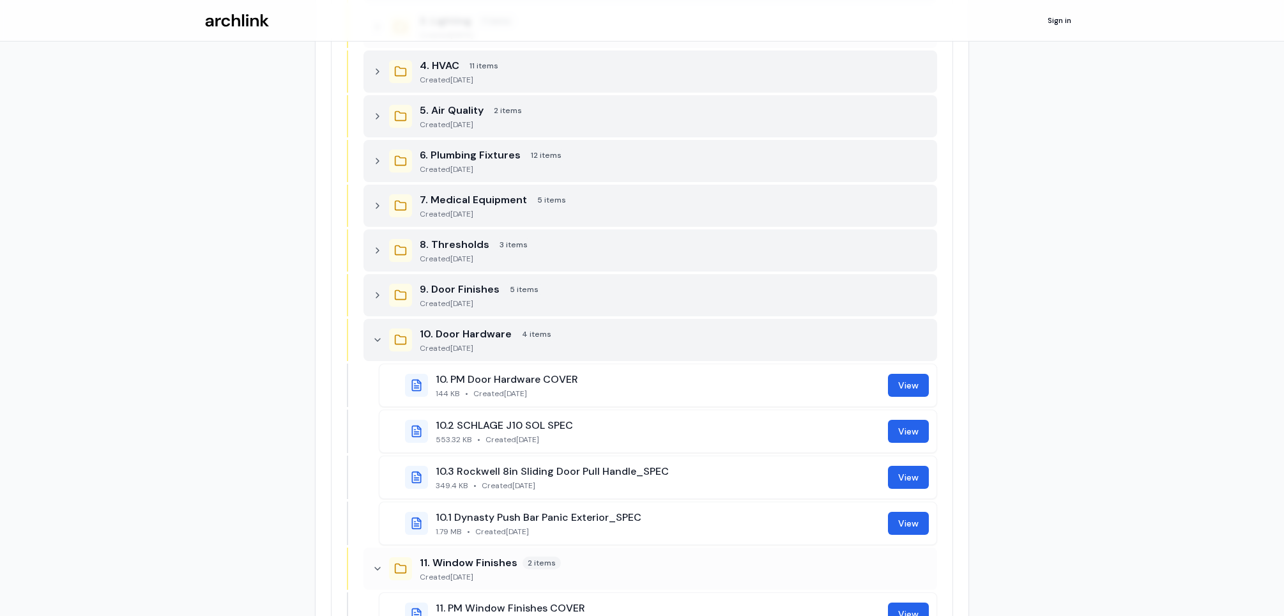
click at [382, 338] on div at bounding box center [377, 340] width 13 height 13
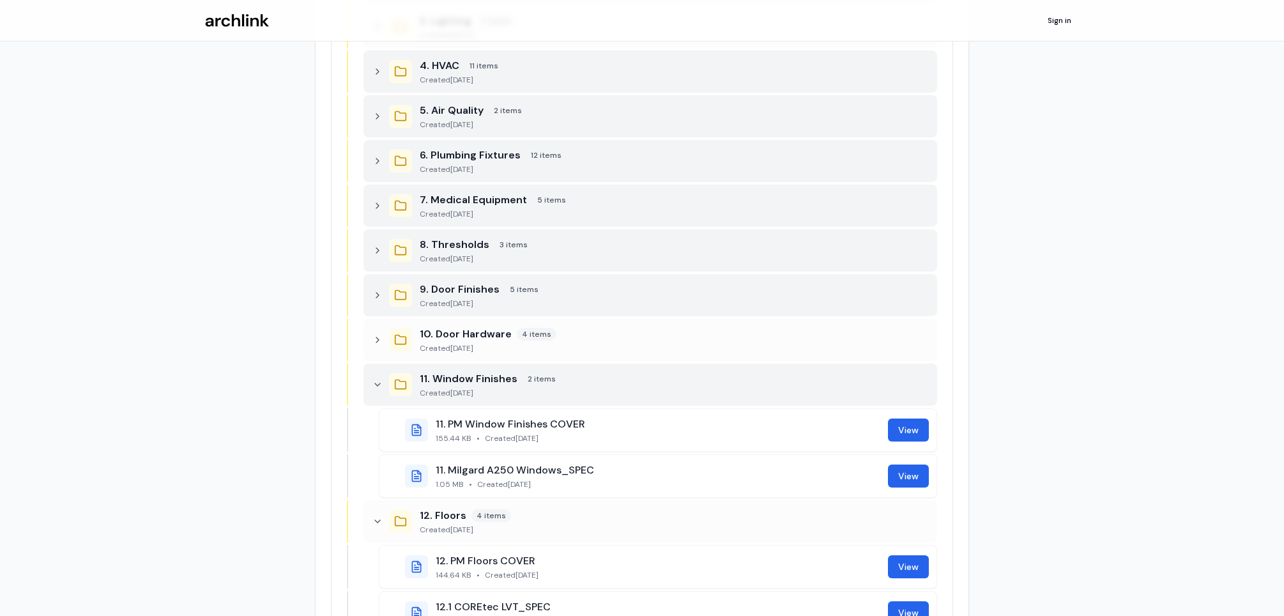
click at [387, 383] on div "11. Window Finishes 2 items Created October 6, 2025" at bounding box center [651, 385] width 574 height 42
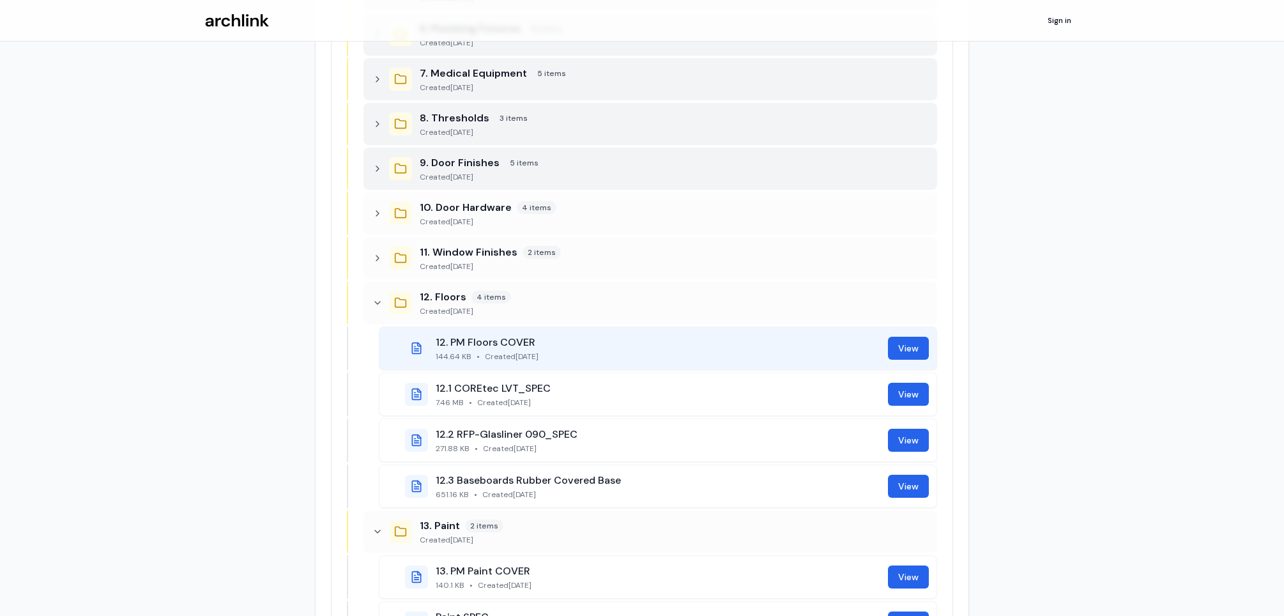
scroll to position [575, 0]
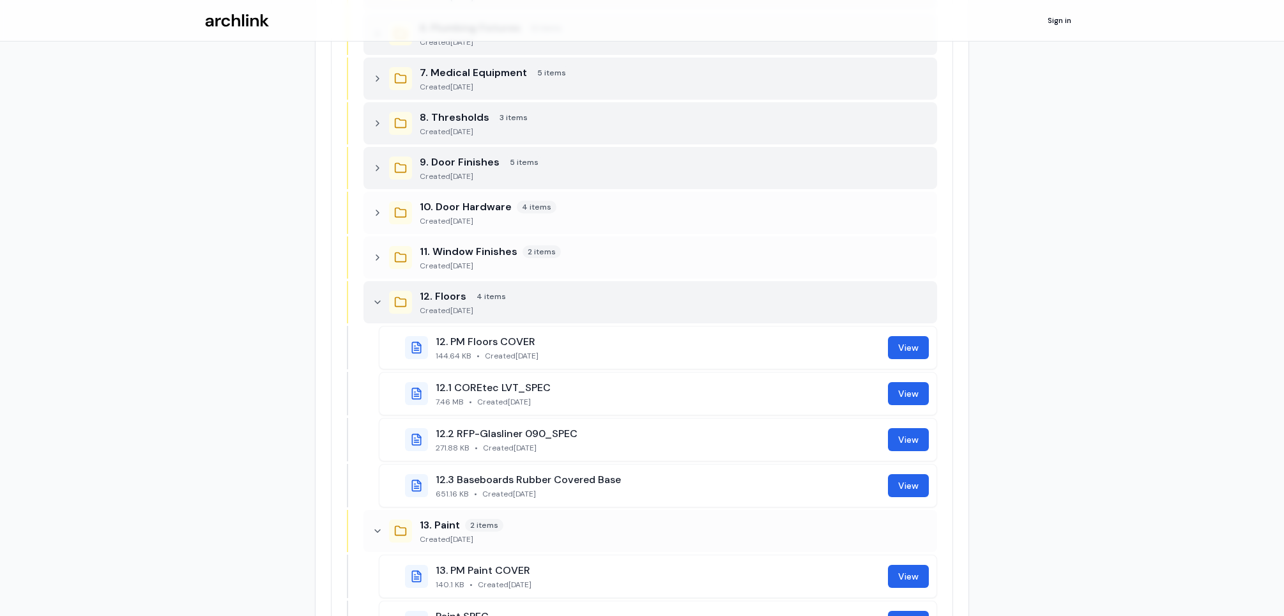
click at [378, 304] on icon at bounding box center [378, 302] width 10 height 10
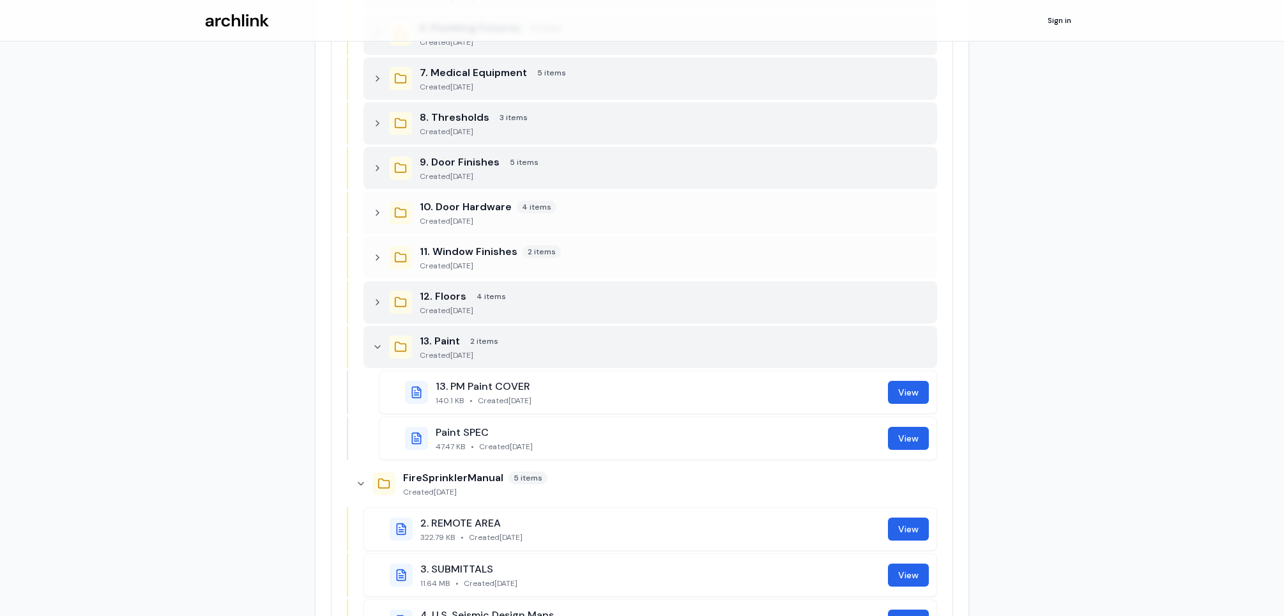
click at [379, 343] on icon at bounding box center [378, 347] width 10 height 10
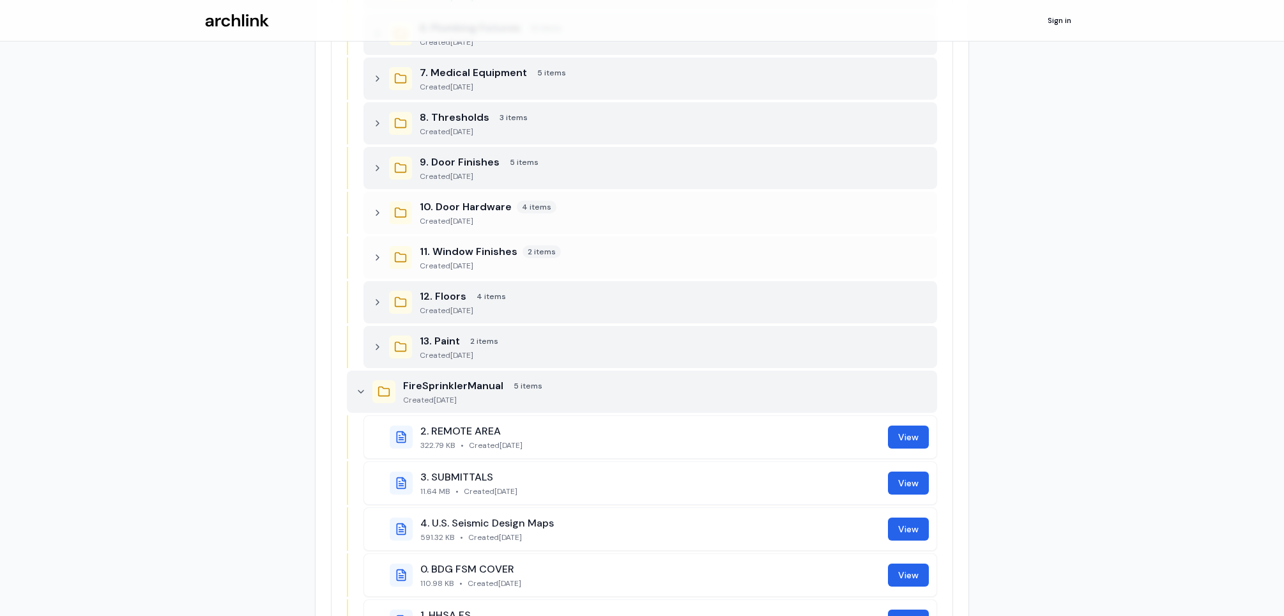
scroll to position [638, 0]
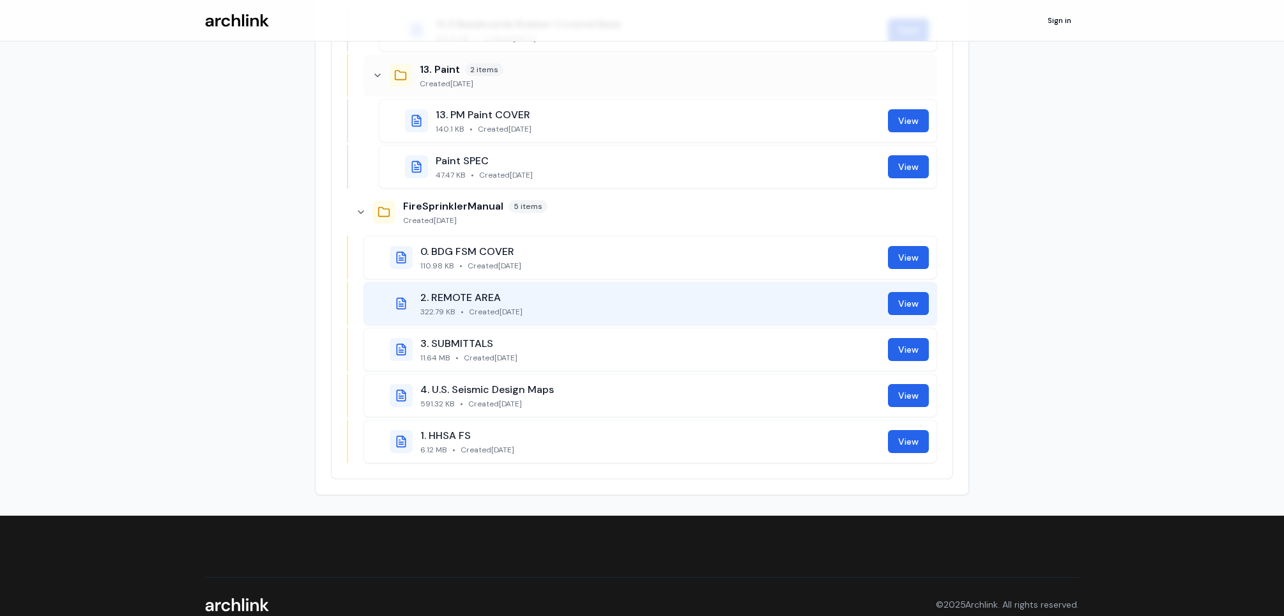
scroll to position [3616, 0]
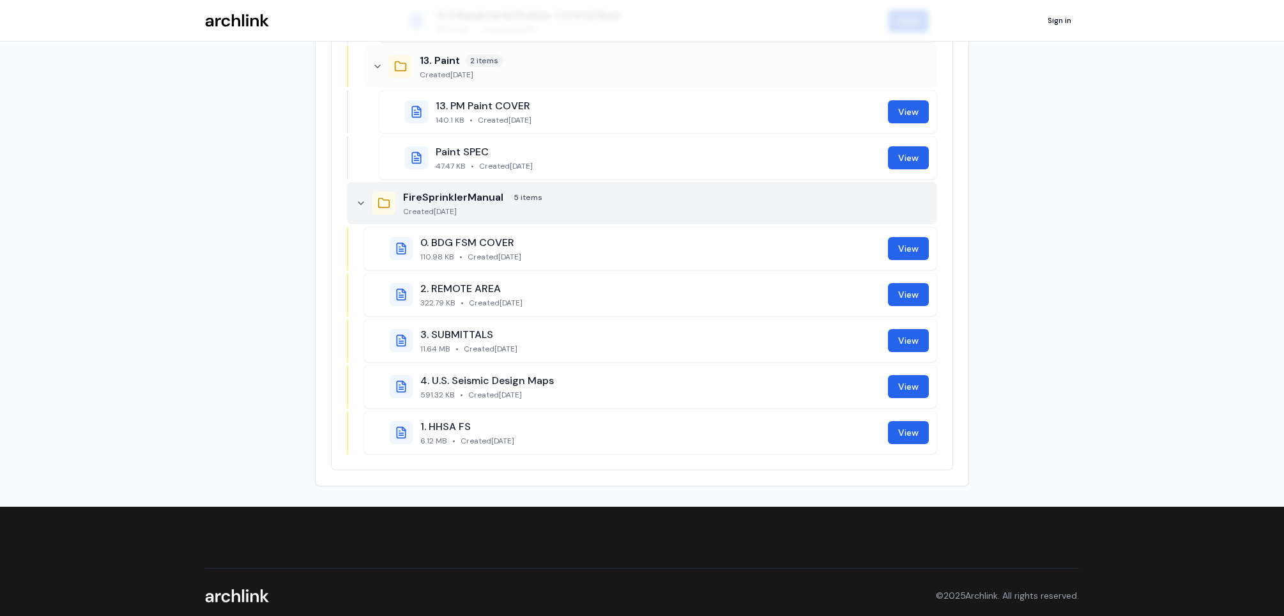
click at [362, 198] on icon at bounding box center [361, 203] width 10 height 10
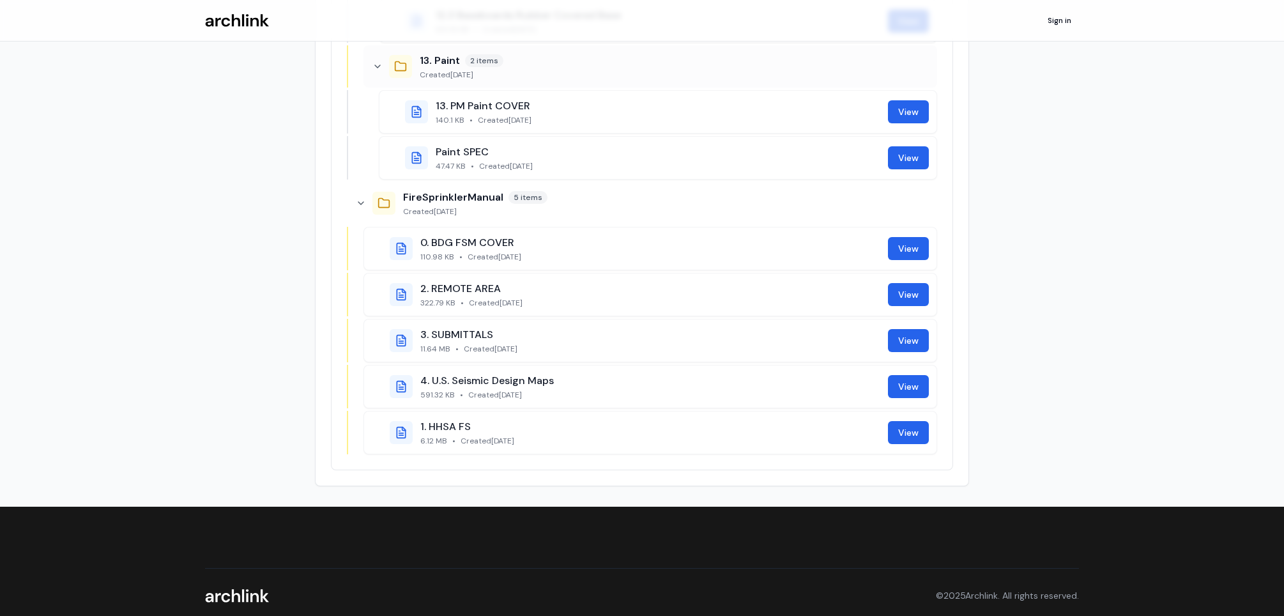
scroll to position [3387, 0]
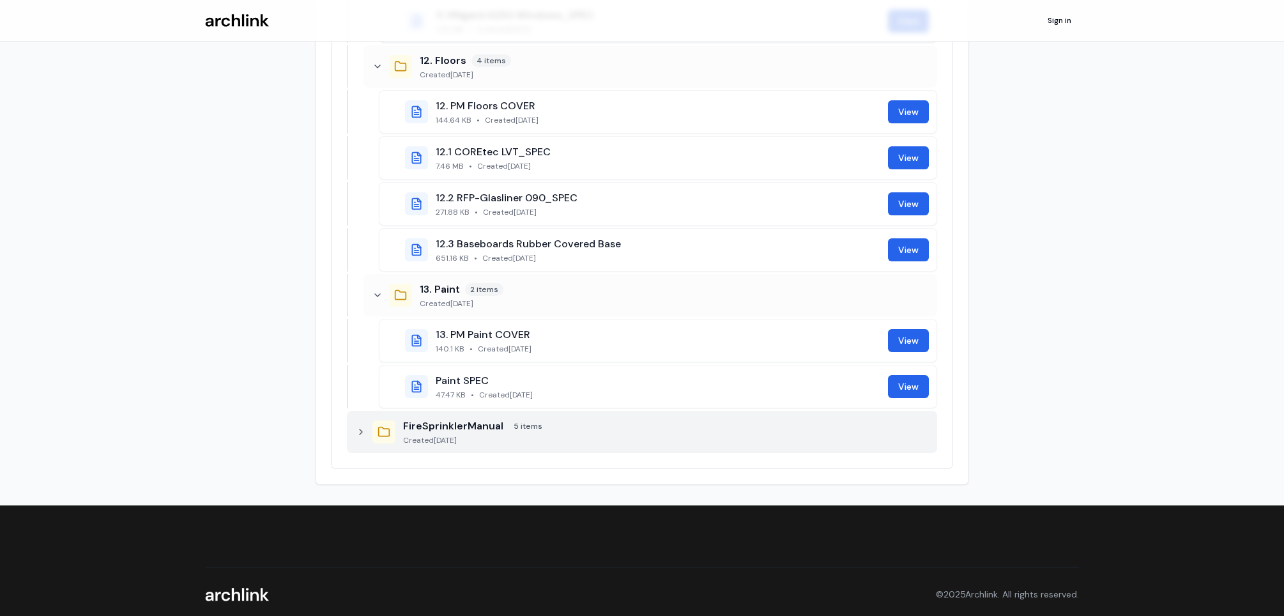
click at [358, 427] on icon at bounding box center [361, 432] width 10 height 10
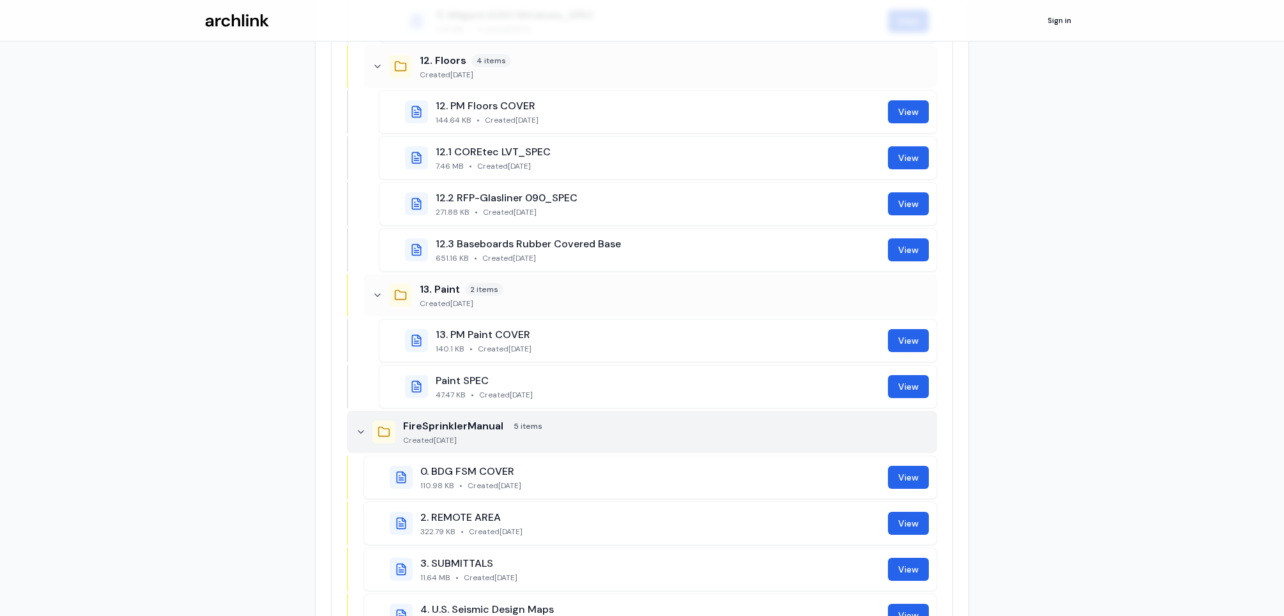
scroll to position [3616, 0]
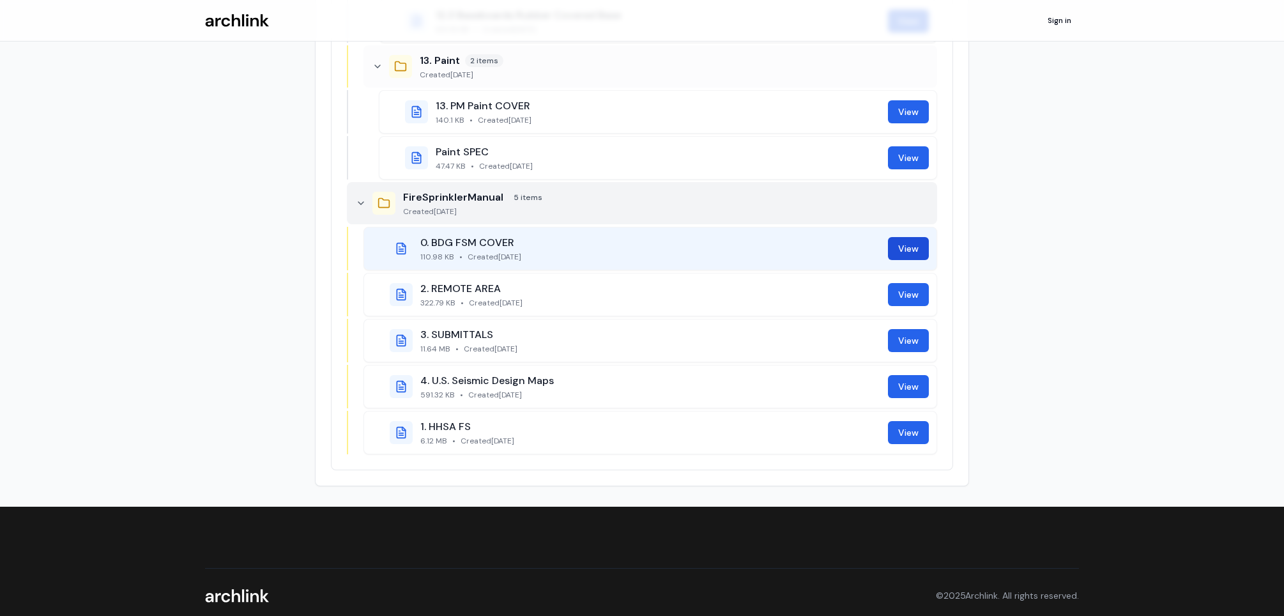
click at [903, 237] on link "View" at bounding box center [908, 248] width 41 height 23
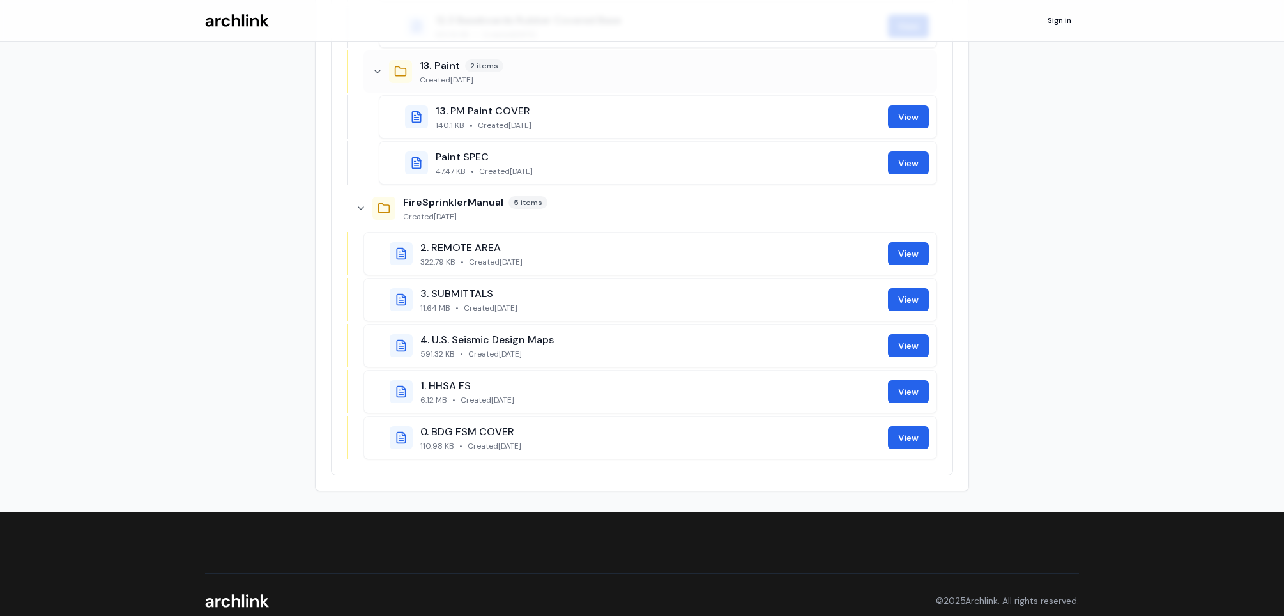
scroll to position [3616, 0]
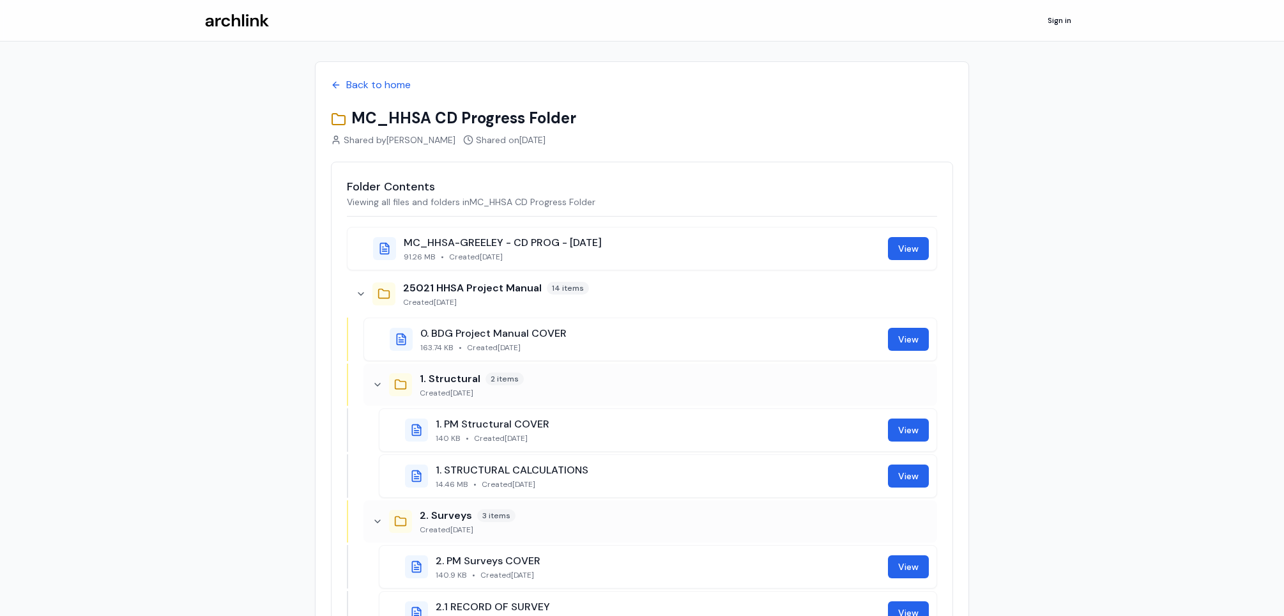
scroll to position [3616, 0]
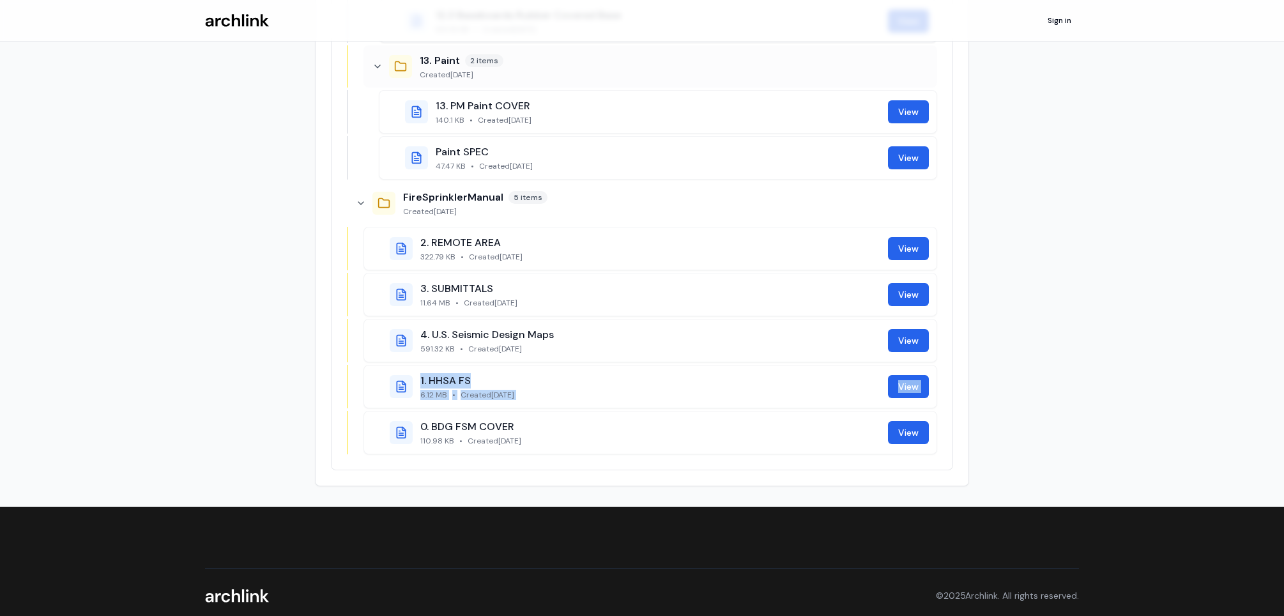
drag, startPoint x: 406, startPoint y: 417, endPoint x: 406, endPoint y: 347, distance: 70.3
click at [406, 347] on div "2. REMOTE AREA 322.79 KB • Created [DATE] View 3. SUBMITTALS 11.64 MB • Created…" at bounding box center [642, 341] width 590 height 228
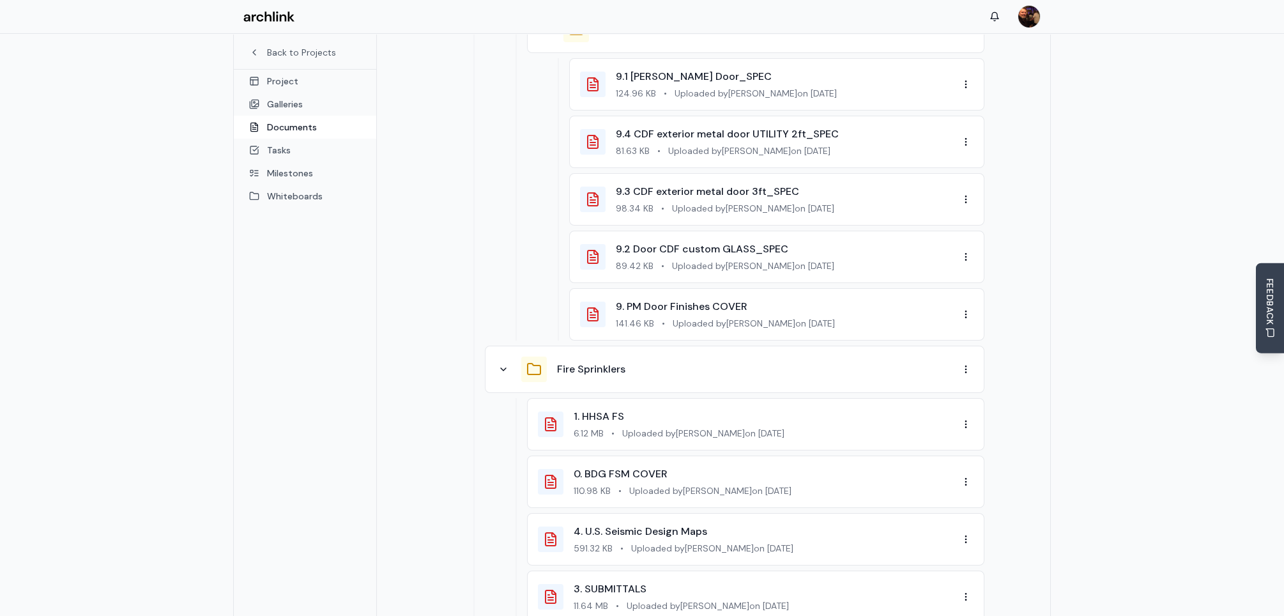
scroll to position [4413, 0]
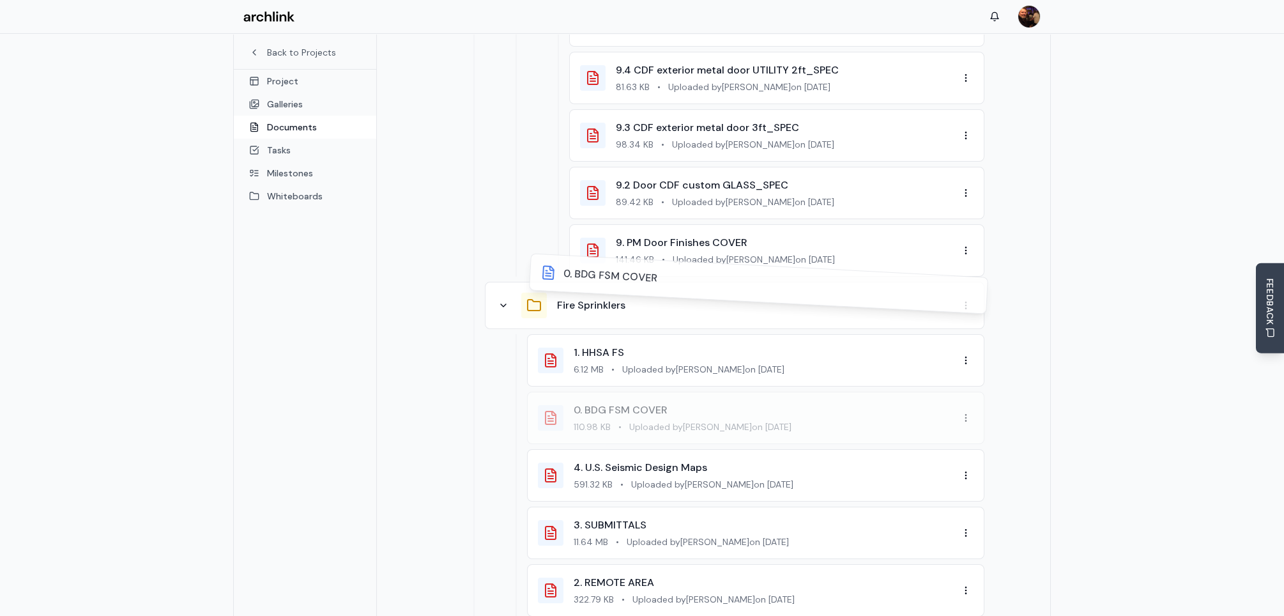
drag, startPoint x: 555, startPoint y: 365, endPoint x: 559, endPoint y: 294, distance: 71.0
drag, startPoint x: 553, startPoint y: 307, endPoint x: 548, endPoint y: 397, distance: 90.3
drag, startPoint x: 551, startPoint y: 308, endPoint x: 553, endPoint y: 327, distance: 19.3
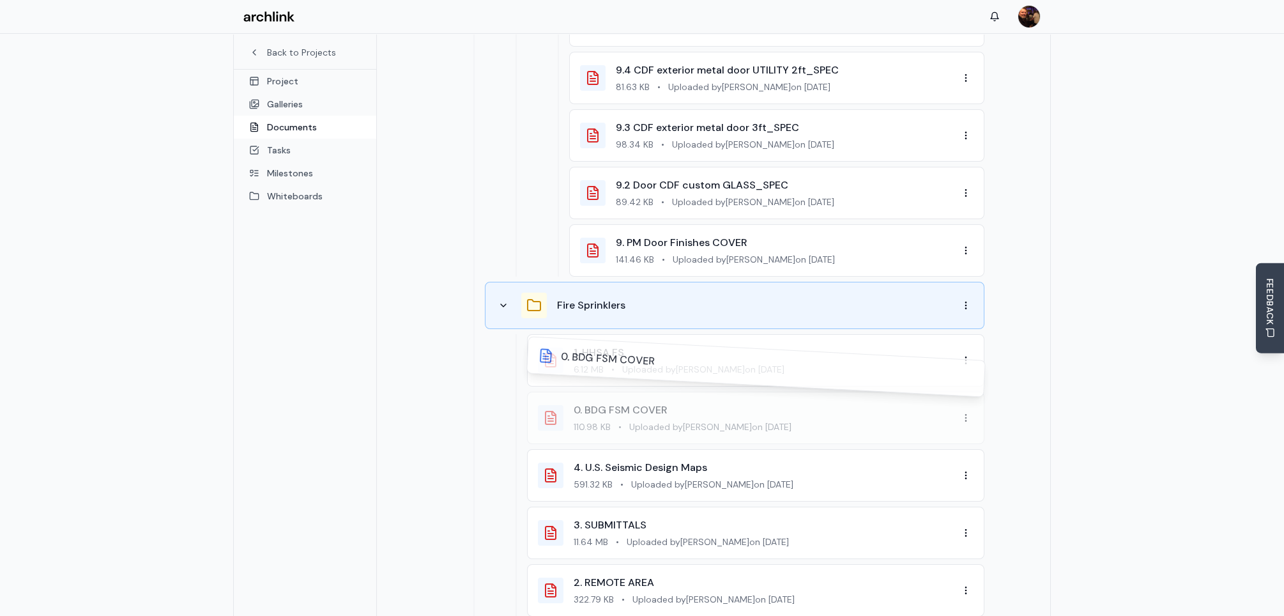
drag, startPoint x: 550, startPoint y: 371, endPoint x: 545, endPoint y: 280, distance: 91.5
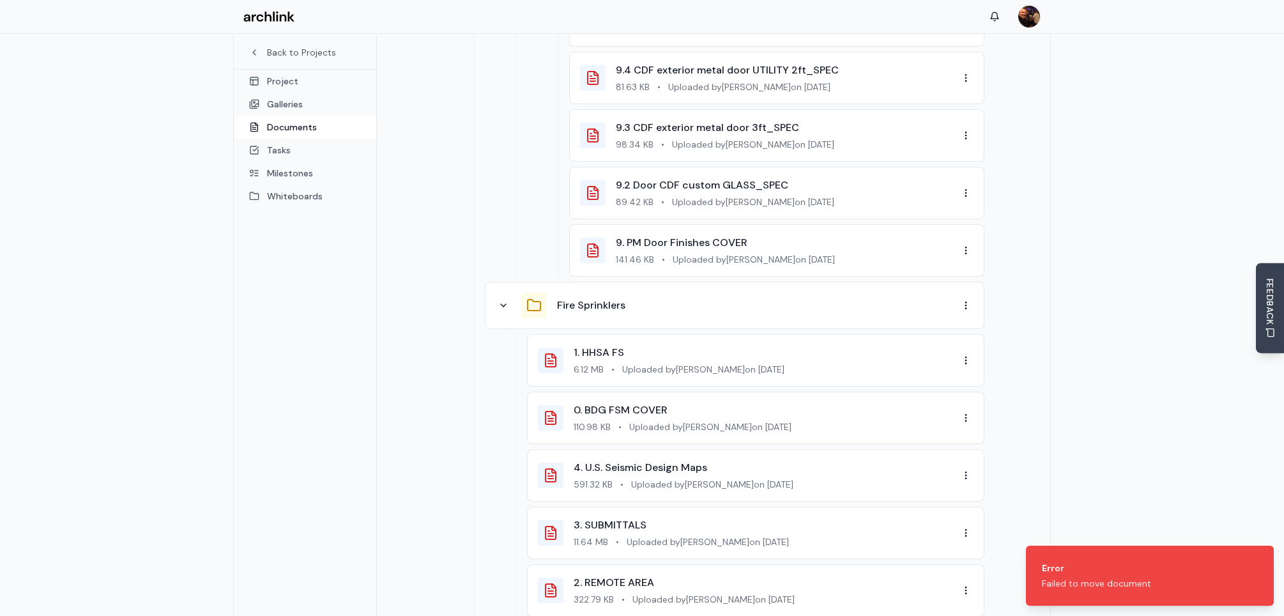
click at [1122, 579] on div "Failed to move document" at bounding box center [1096, 583] width 109 height 13
click at [1259, 560] on icon "Notifications (F8)" at bounding box center [1261, 559] width 10 height 10
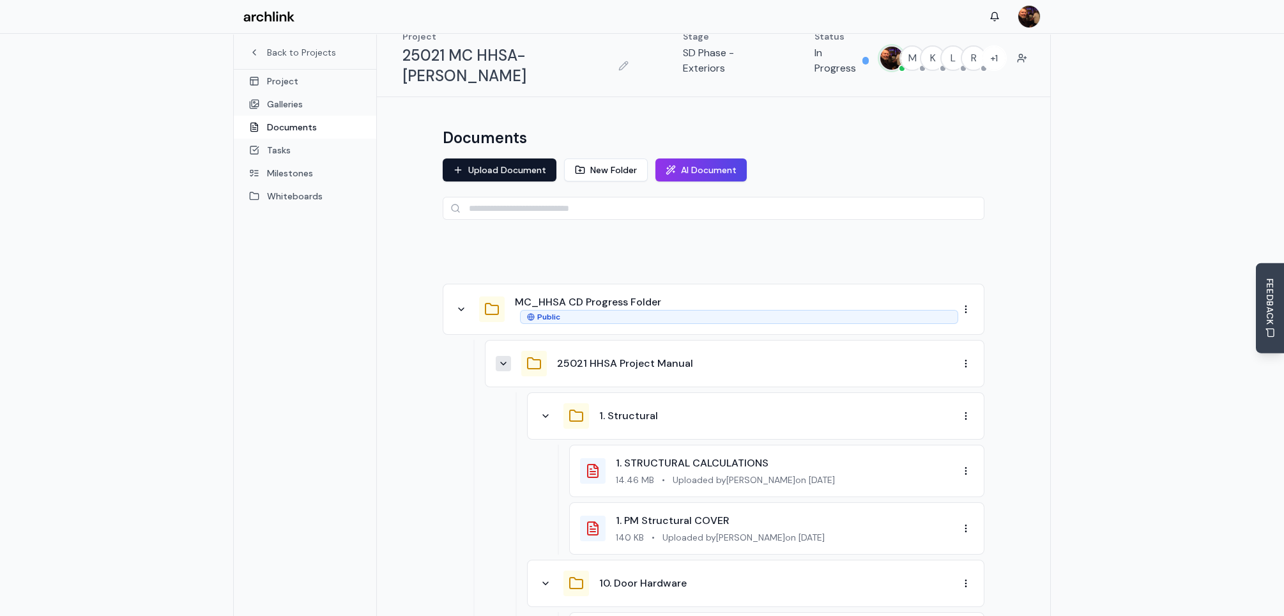
scroll to position [3, 0]
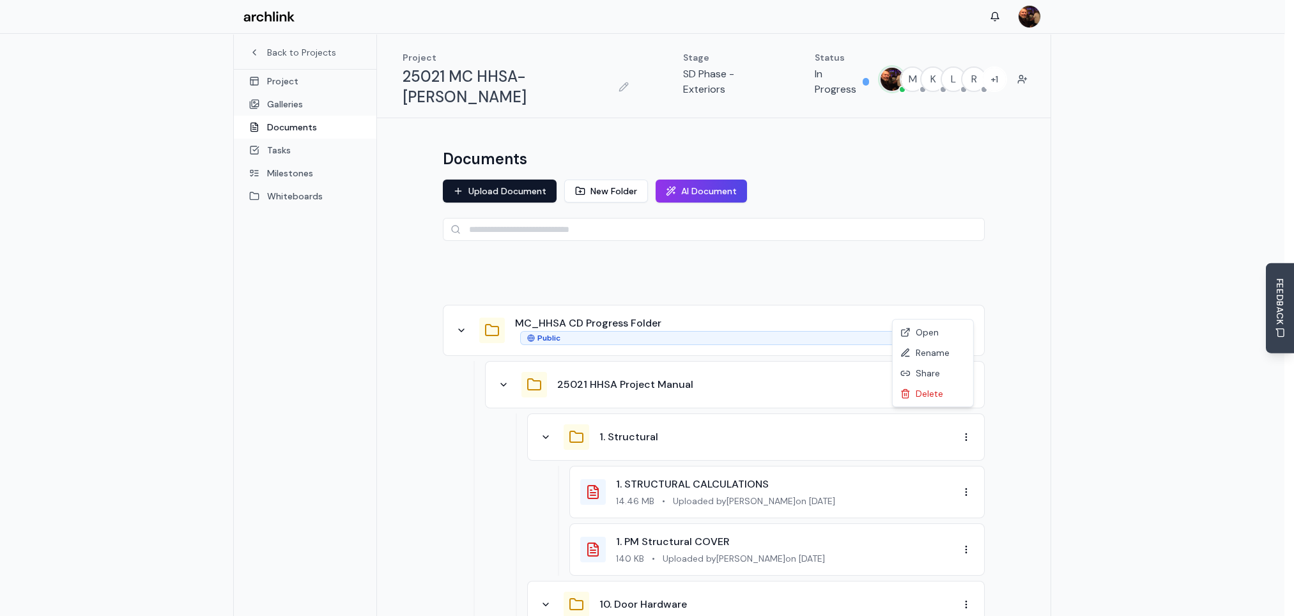
click at [927, 374] on div "Share" at bounding box center [932, 373] width 75 height 20
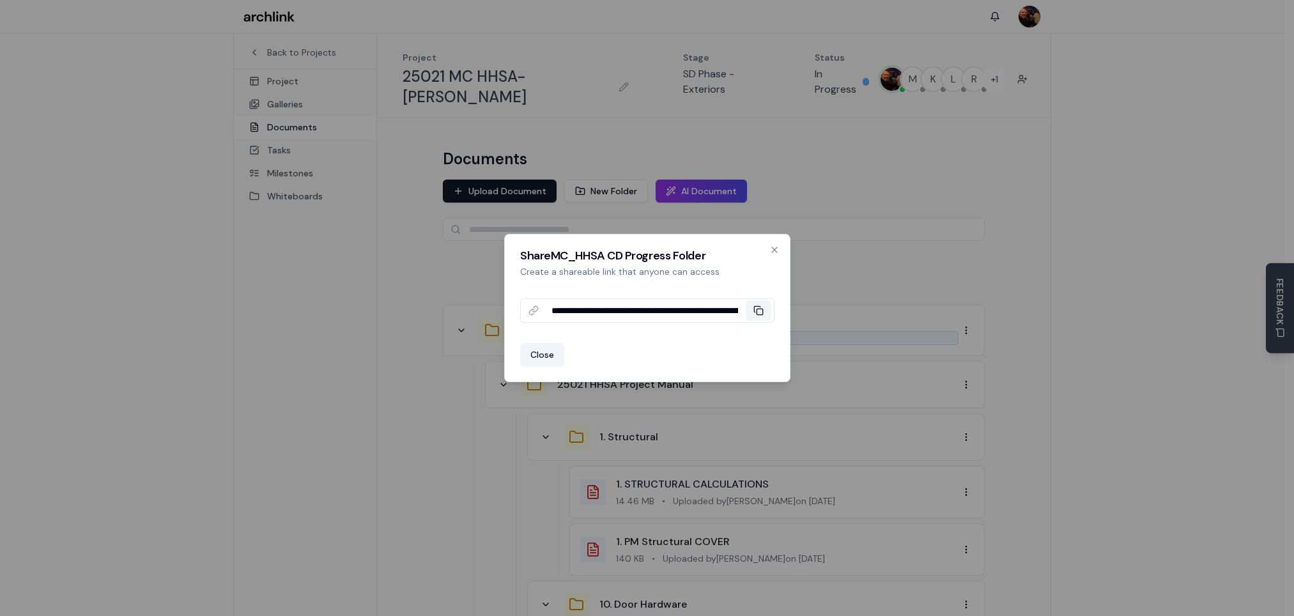
click at [760, 307] on icon at bounding box center [758, 310] width 10 height 10
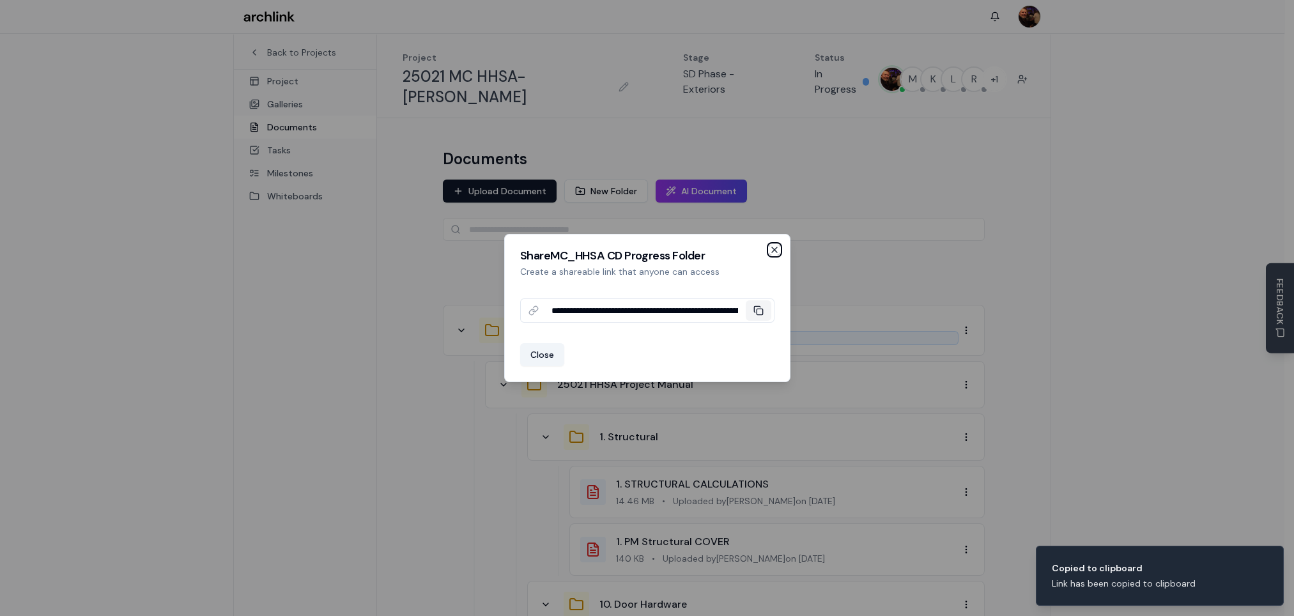
click at [770, 248] on icon "button" at bounding box center [774, 250] width 10 height 10
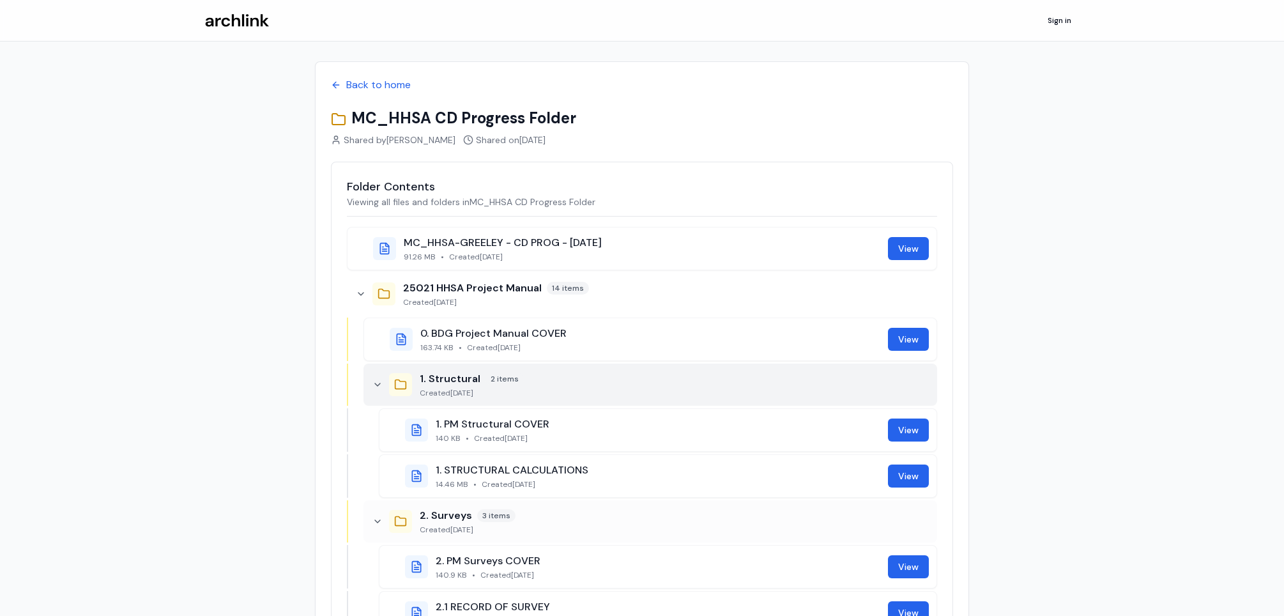
click at [376, 383] on icon at bounding box center [378, 385] width 10 height 10
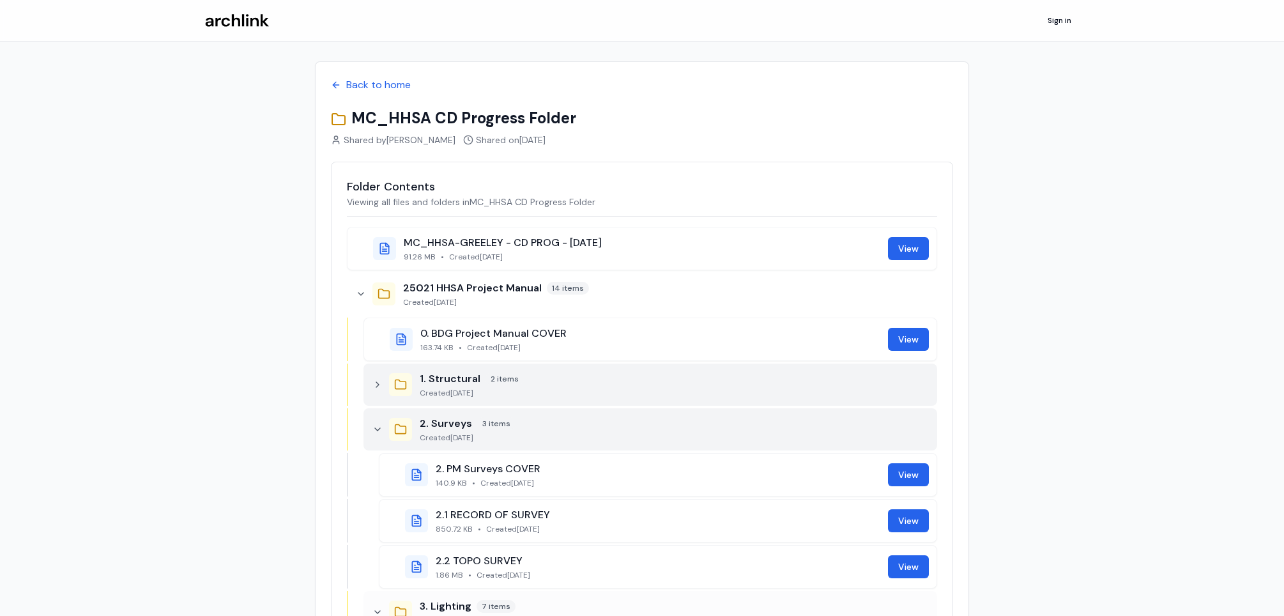
click at [380, 424] on icon at bounding box center [378, 429] width 10 height 10
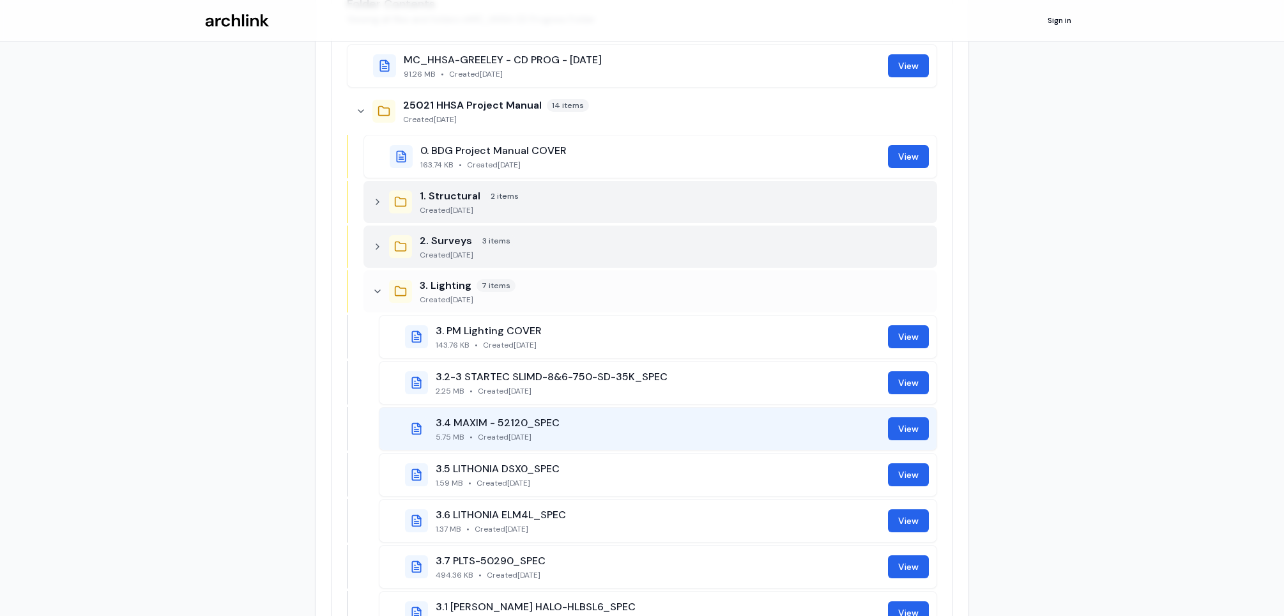
scroll to position [255, 0]
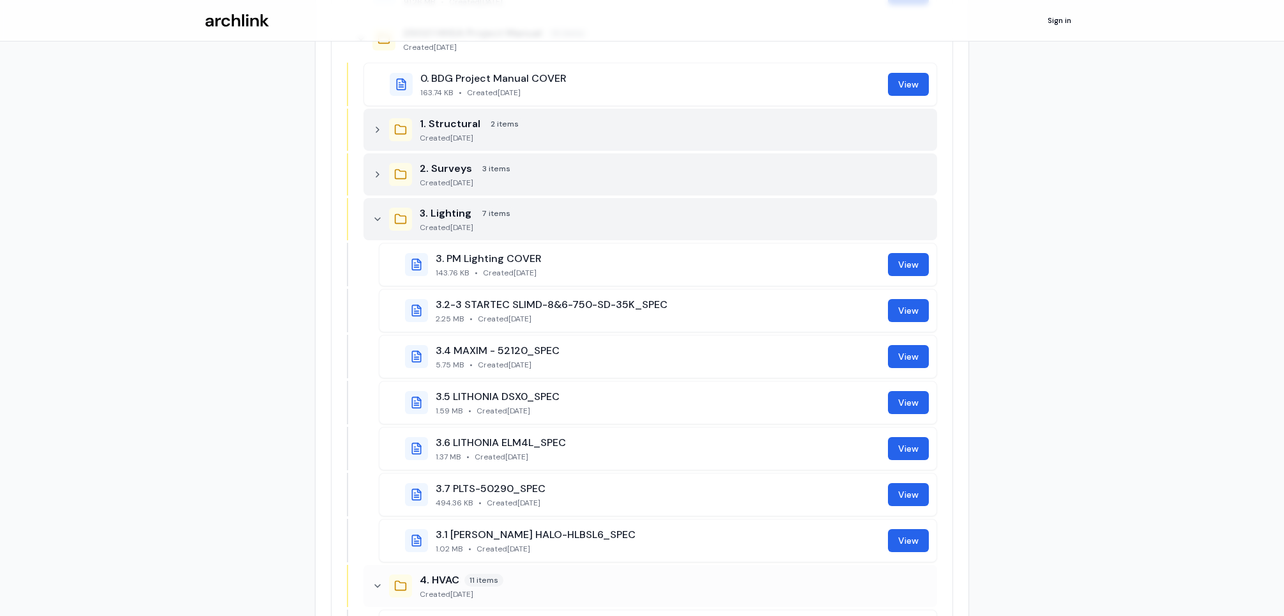
click at [377, 219] on icon at bounding box center [378, 219] width 10 height 10
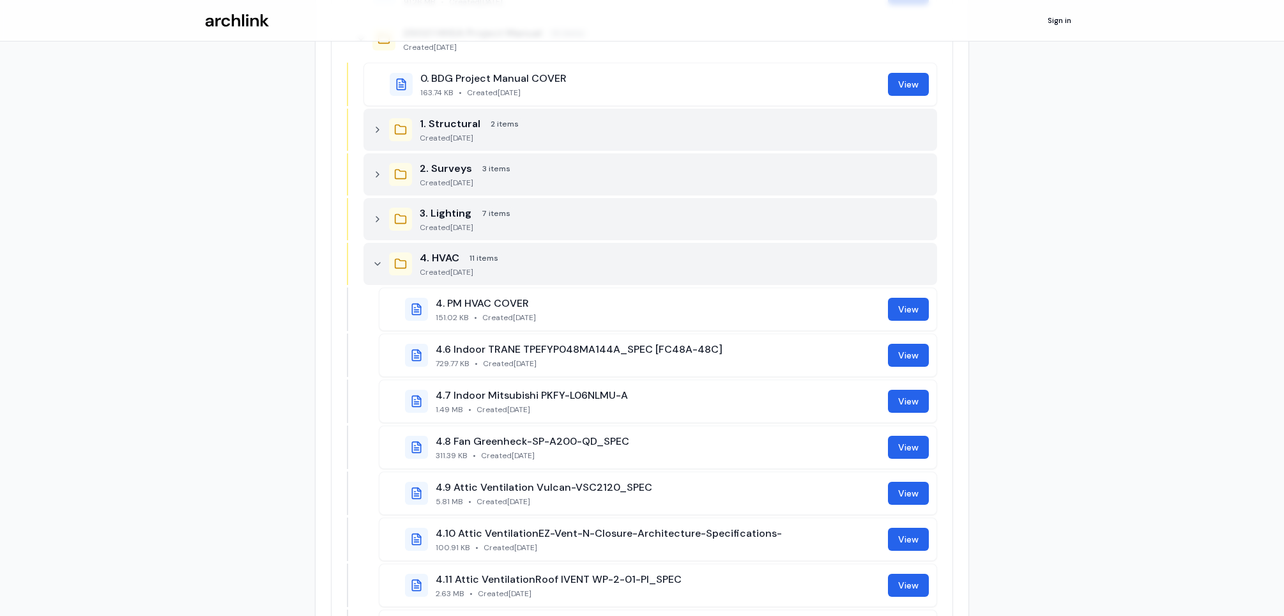
click at [377, 261] on icon at bounding box center [378, 264] width 10 height 10
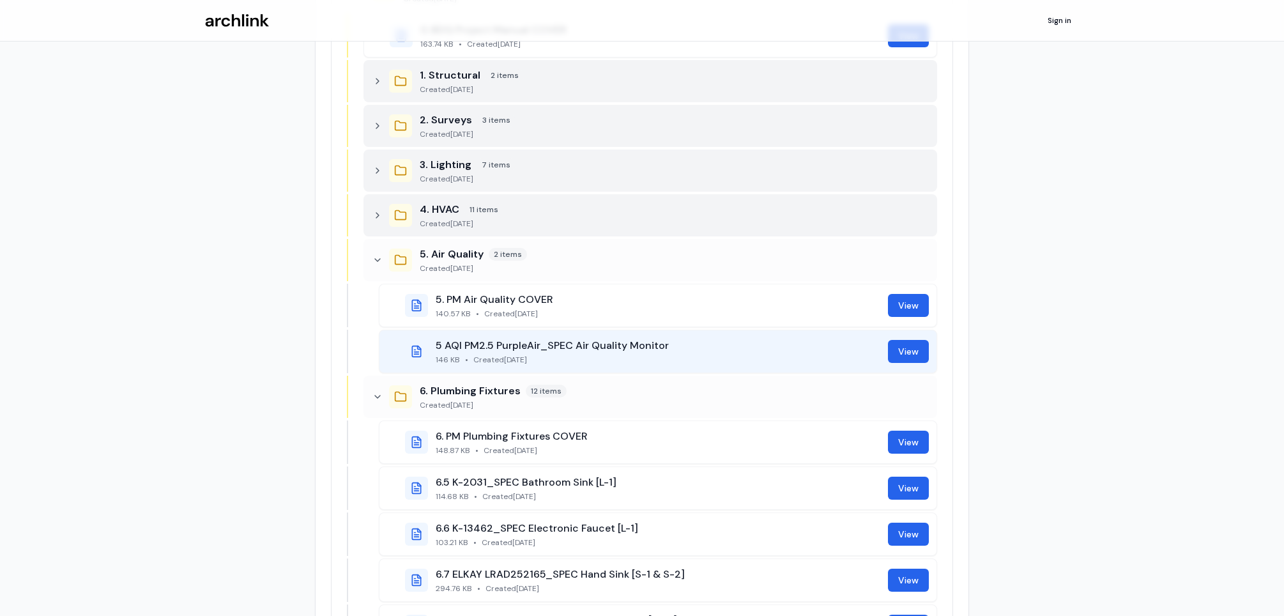
scroll to position [383, 0]
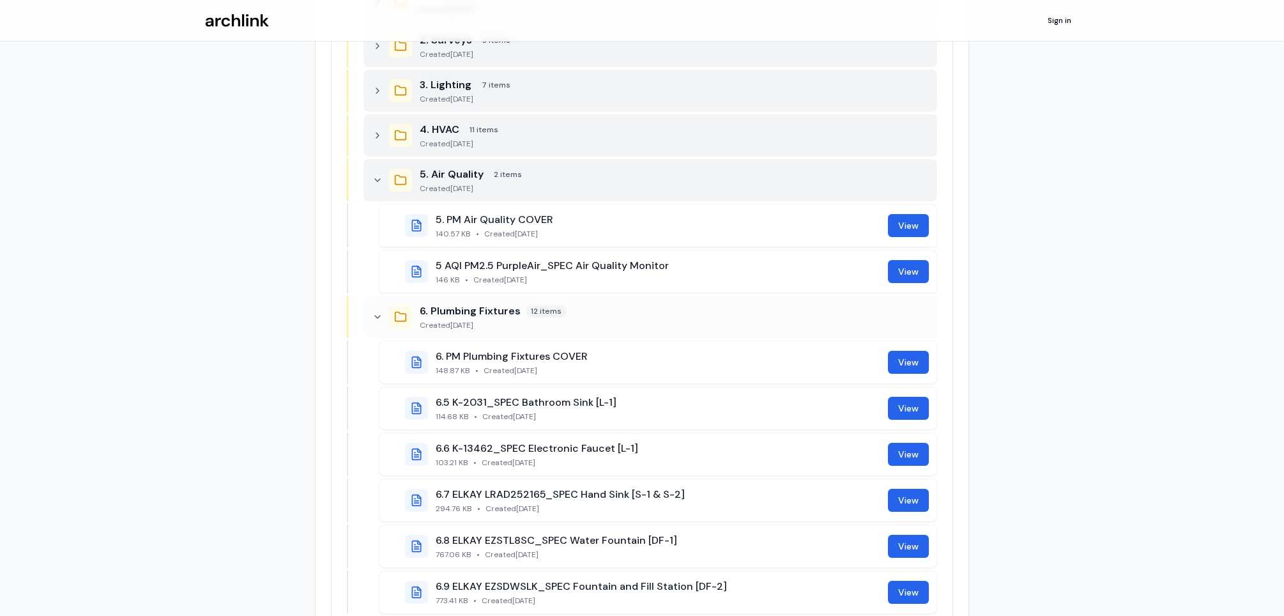
click at [378, 175] on icon at bounding box center [378, 180] width 10 height 10
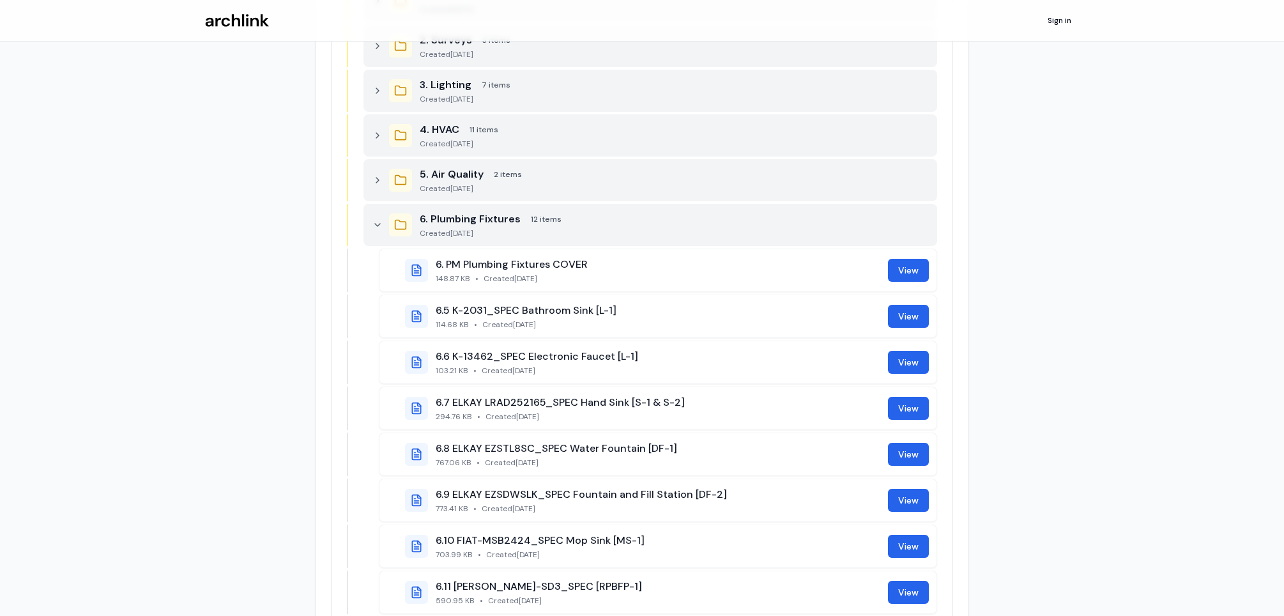
click at [380, 222] on icon at bounding box center [378, 225] width 10 height 10
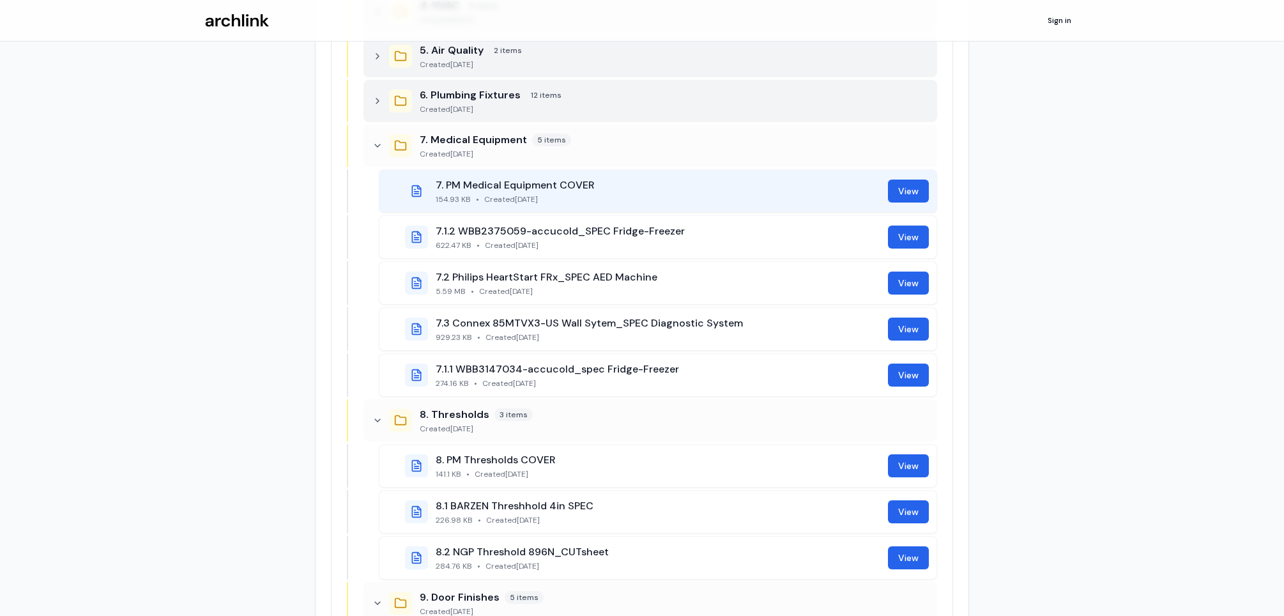
scroll to position [511, 0]
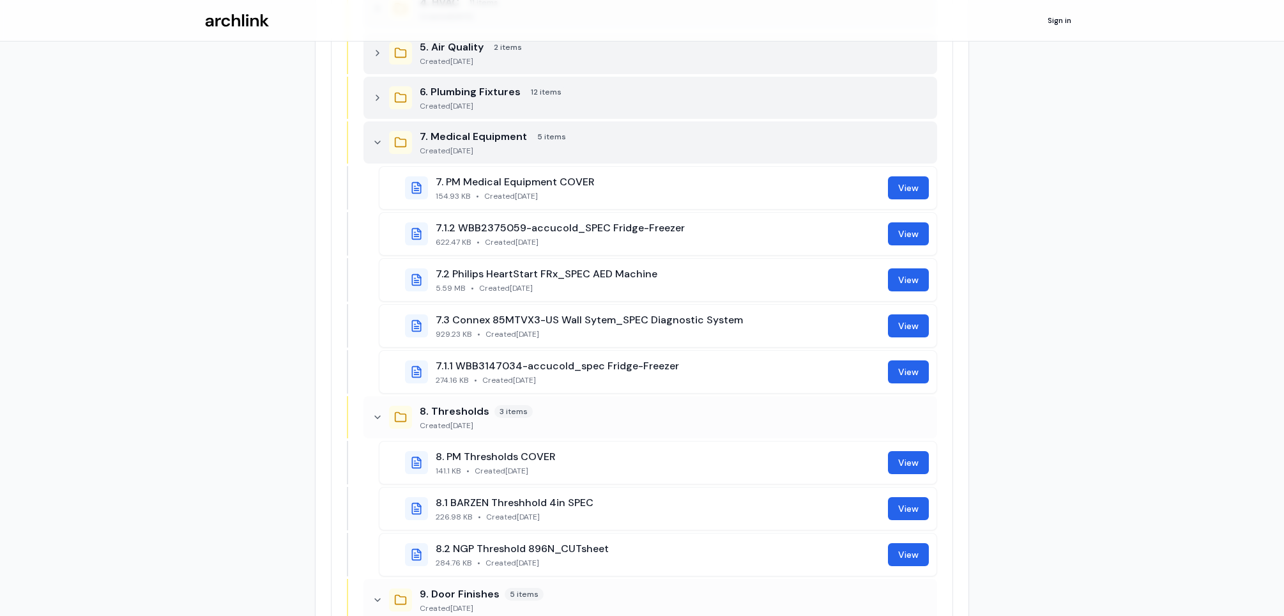
click at [376, 140] on icon at bounding box center [378, 142] width 10 height 10
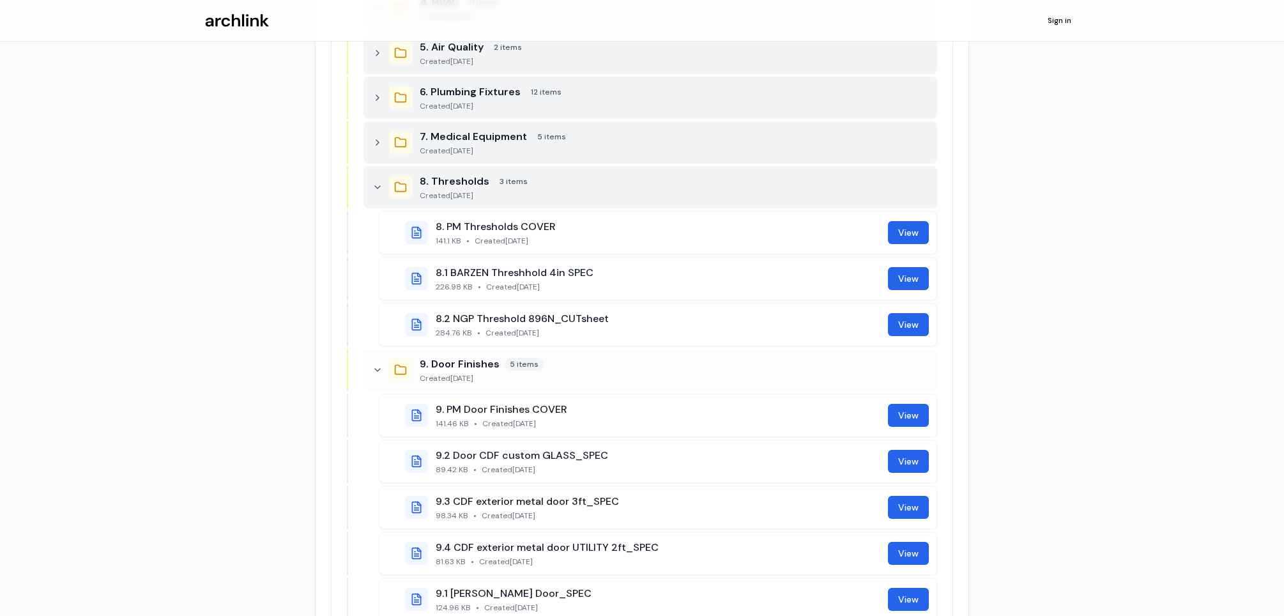
click at [378, 184] on icon at bounding box center [378, 187] width 10 height 10
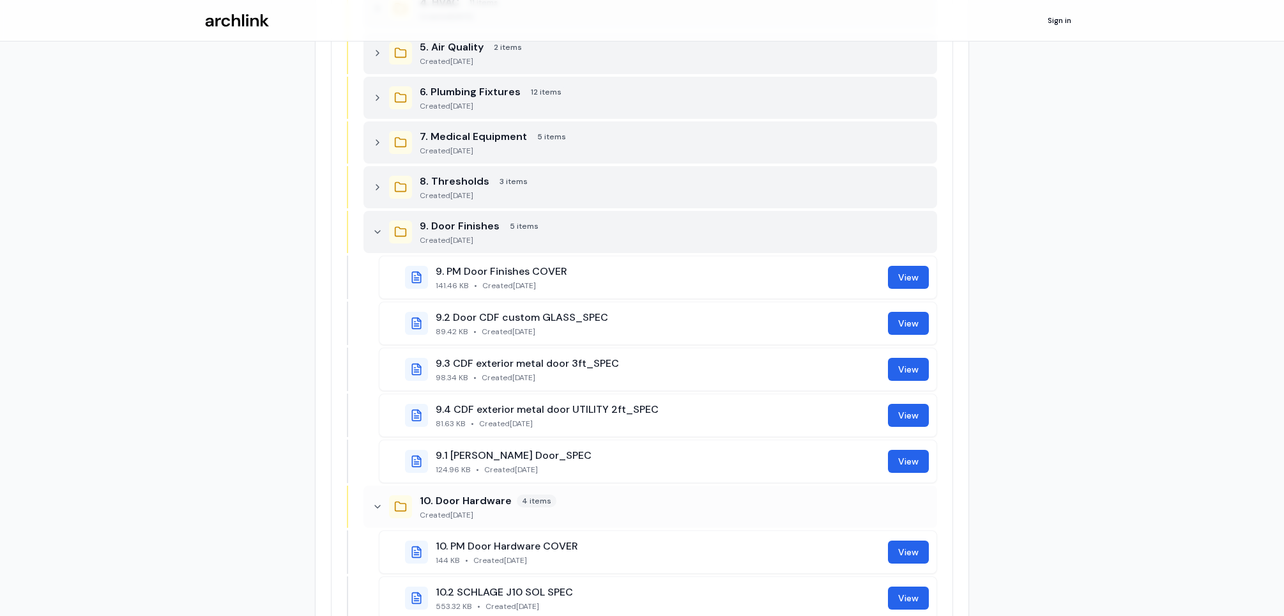
click at [374, 228] on icon at bounding box center [378, 232] width 10 height 10
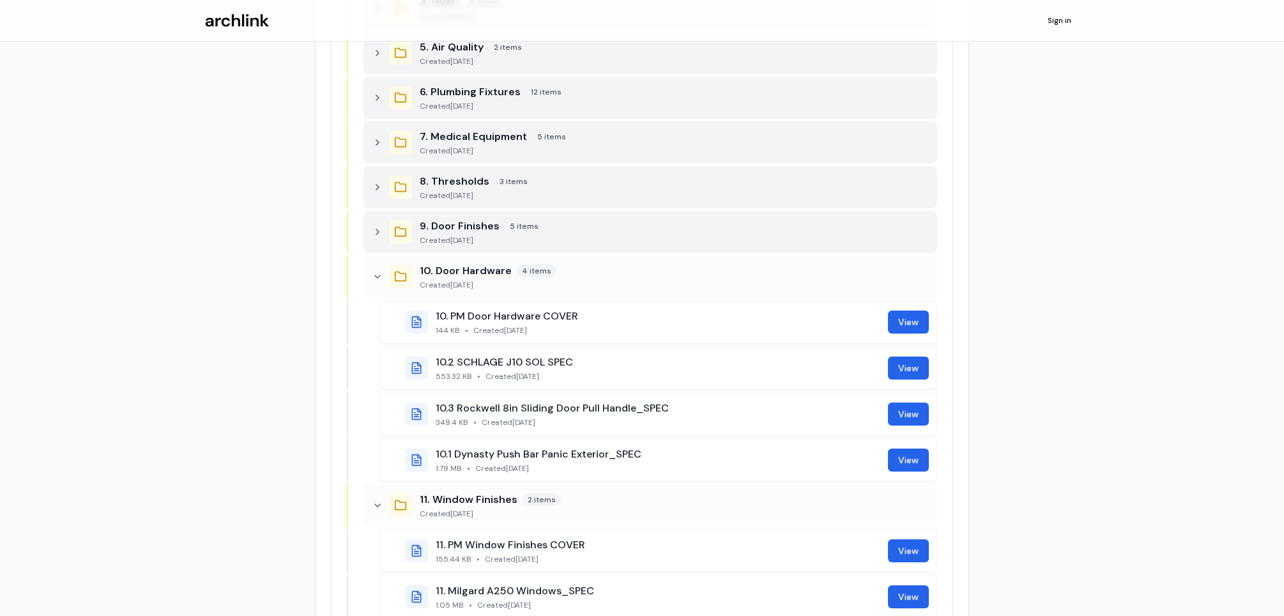
scroll to position [638, 0]
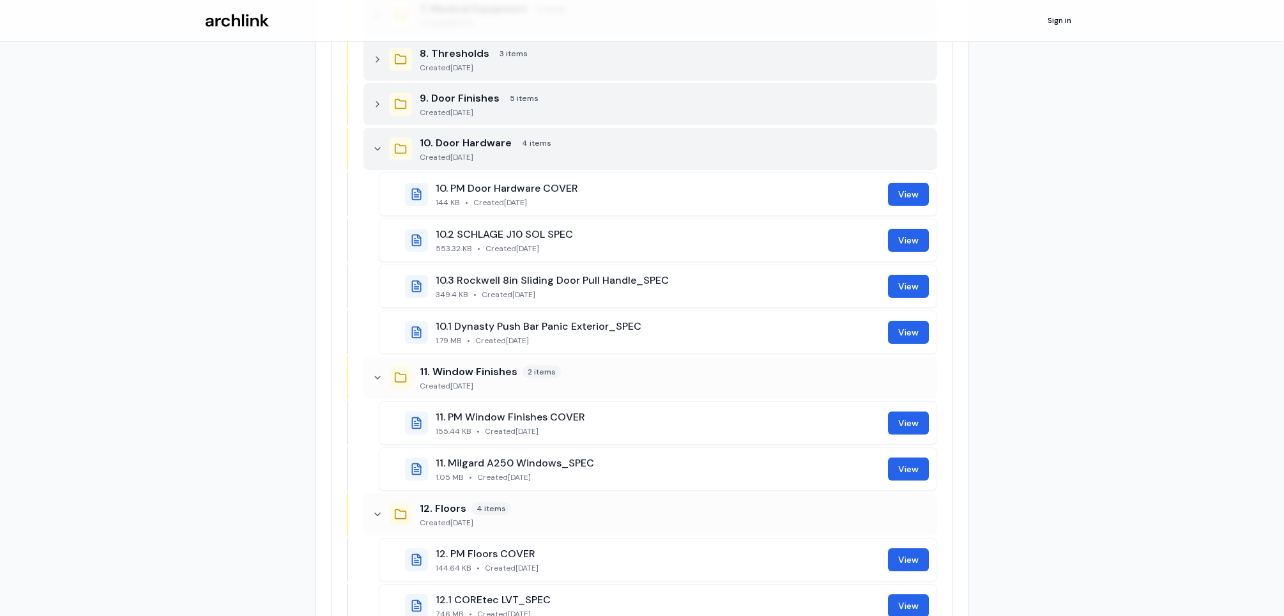
click at [380, 147] on icon at bounding box center [378, 149] width 10 height 10
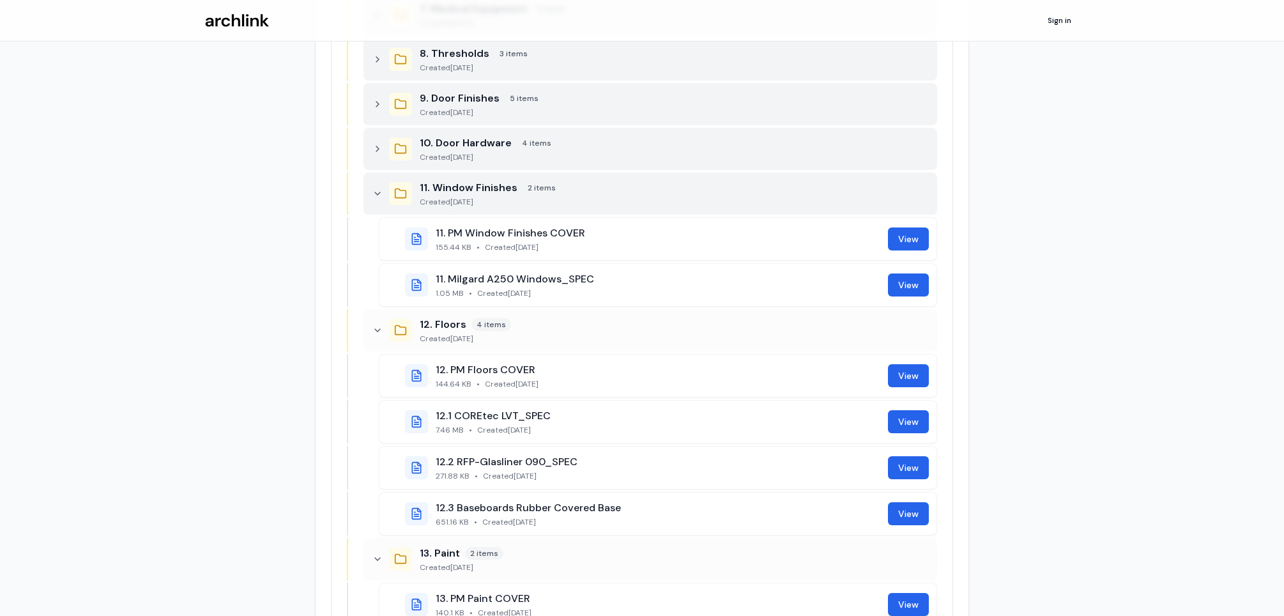
click at [378, 191] on icon at bounding box center [378, 194] width 10 height 10
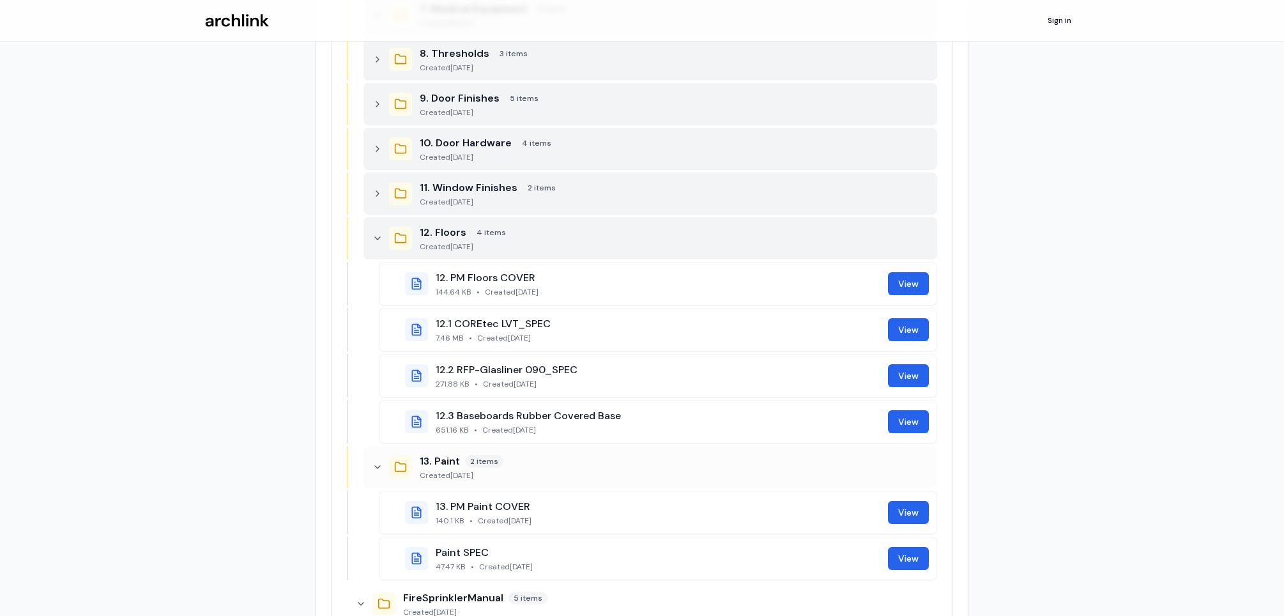
click at [373, 234] on icon at bounding box center [378, 238] width 10 height 10
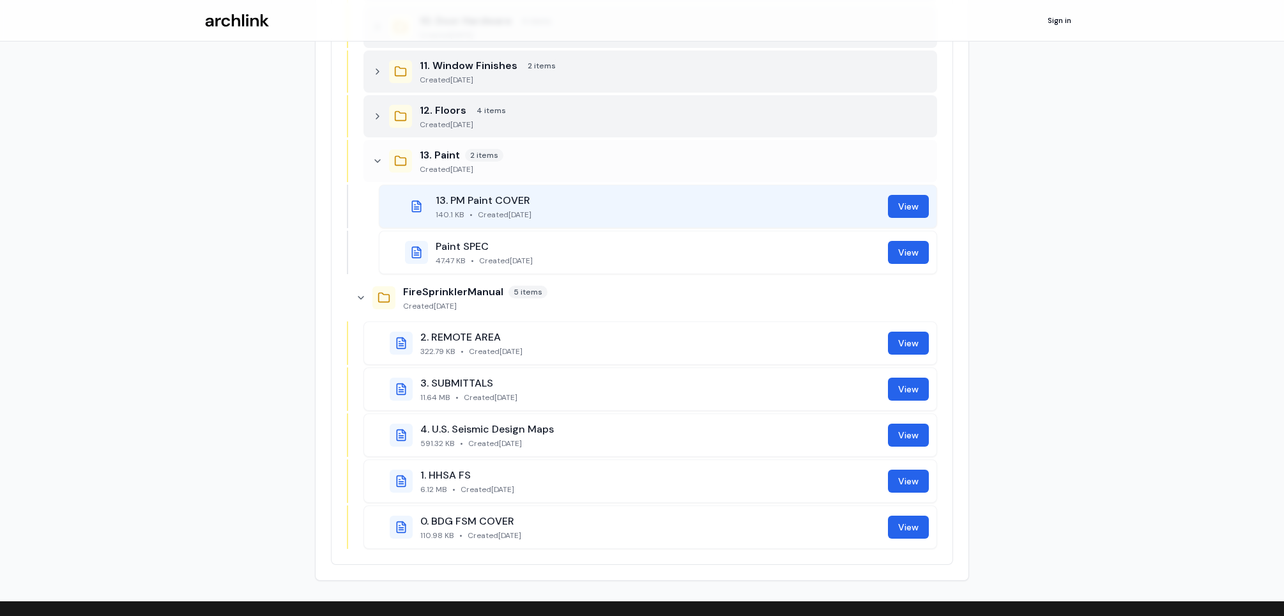
scroll to position [767, 0]
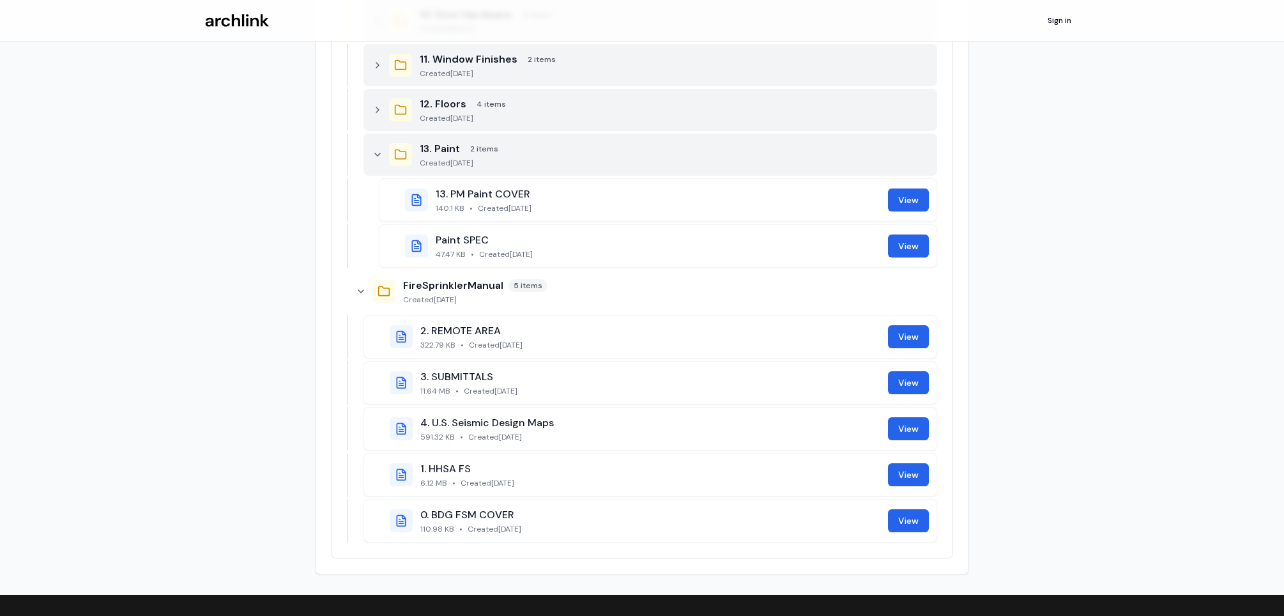
click at [378, 154] on icon at bounding box center [378, 155] width 10 height 10
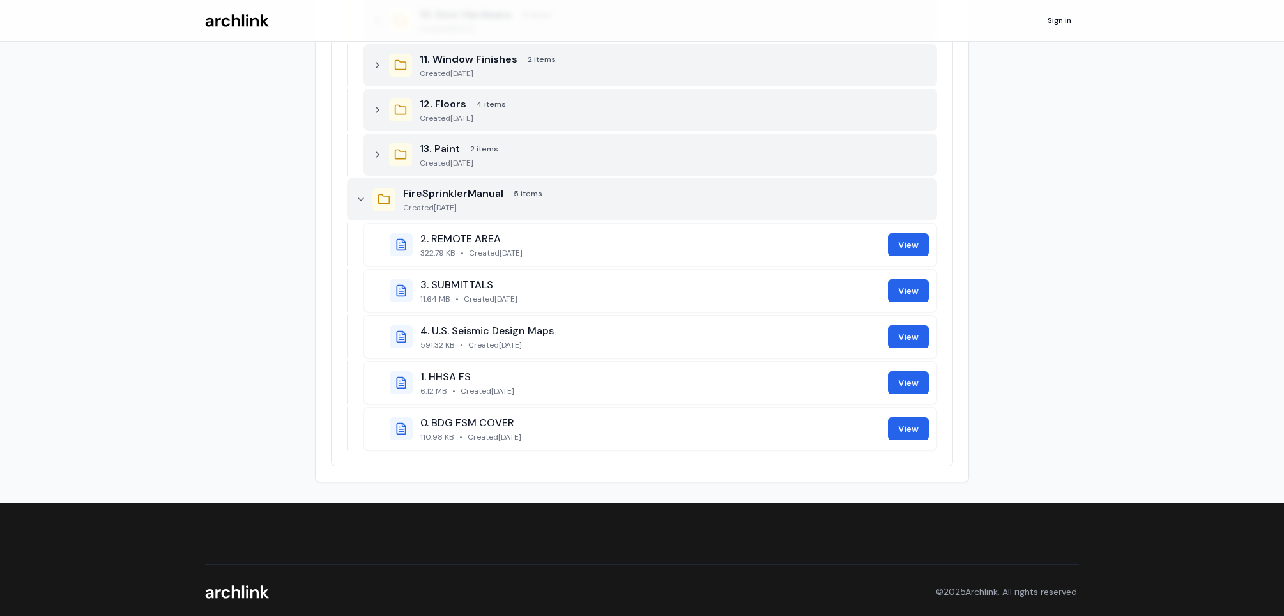
click at [366, 197] on icon at bounding box center [361, 199] width 10 height 10
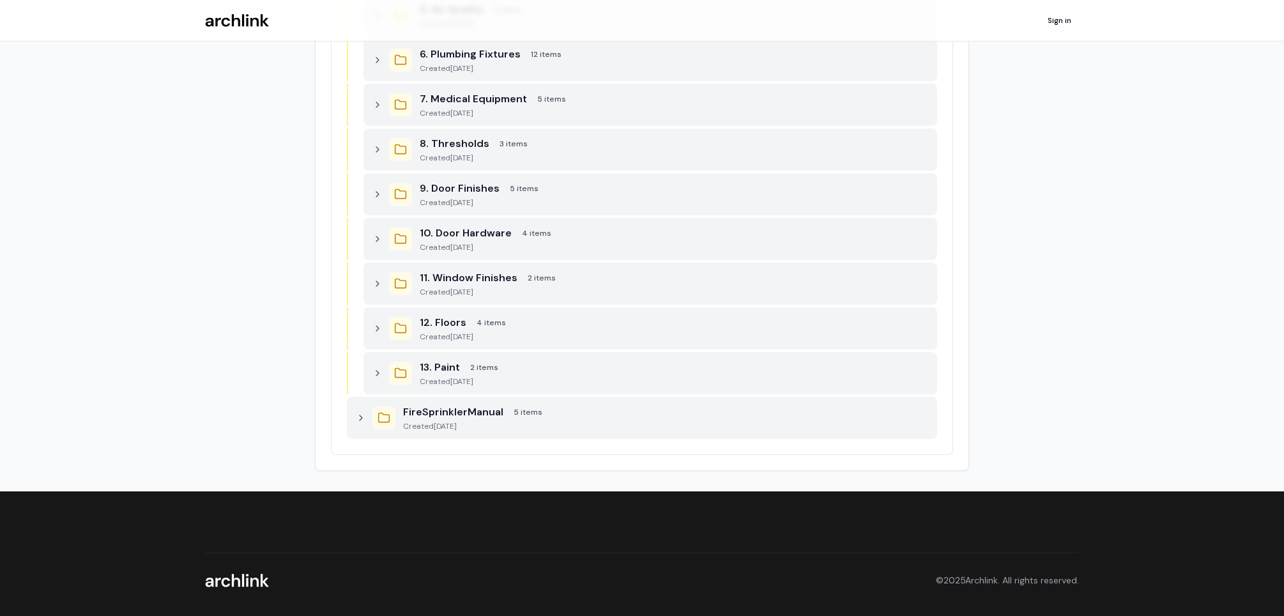
click at [362, 413] on icon at bounding box center [361, 418] width 10 height 10
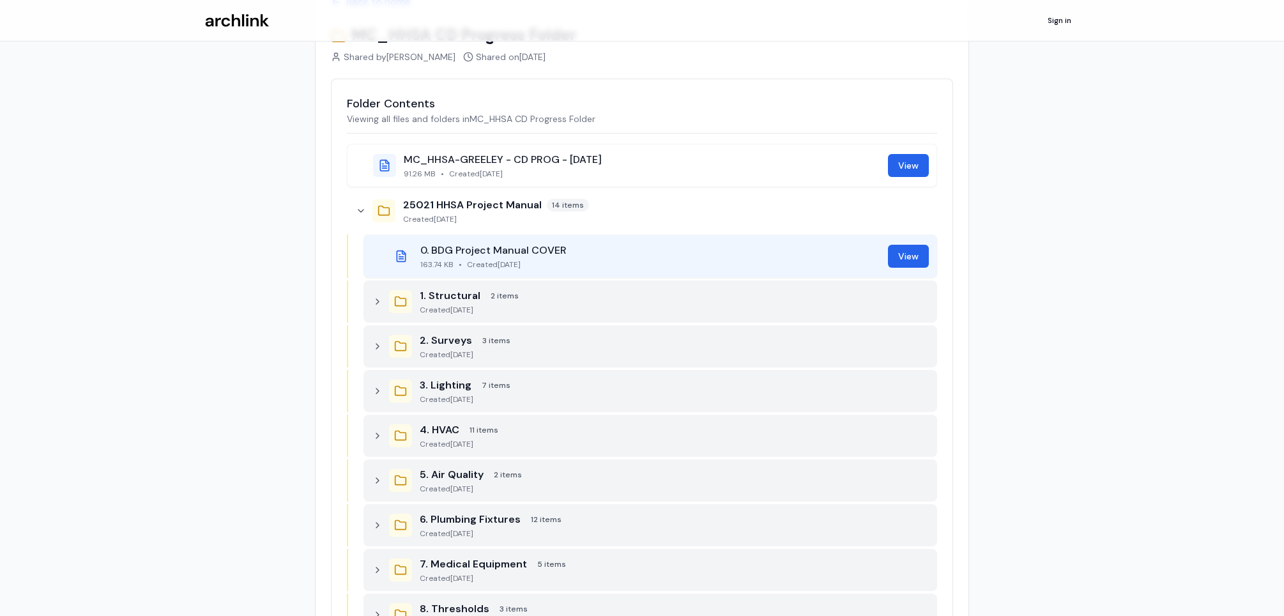
scroll to position [63, 0]
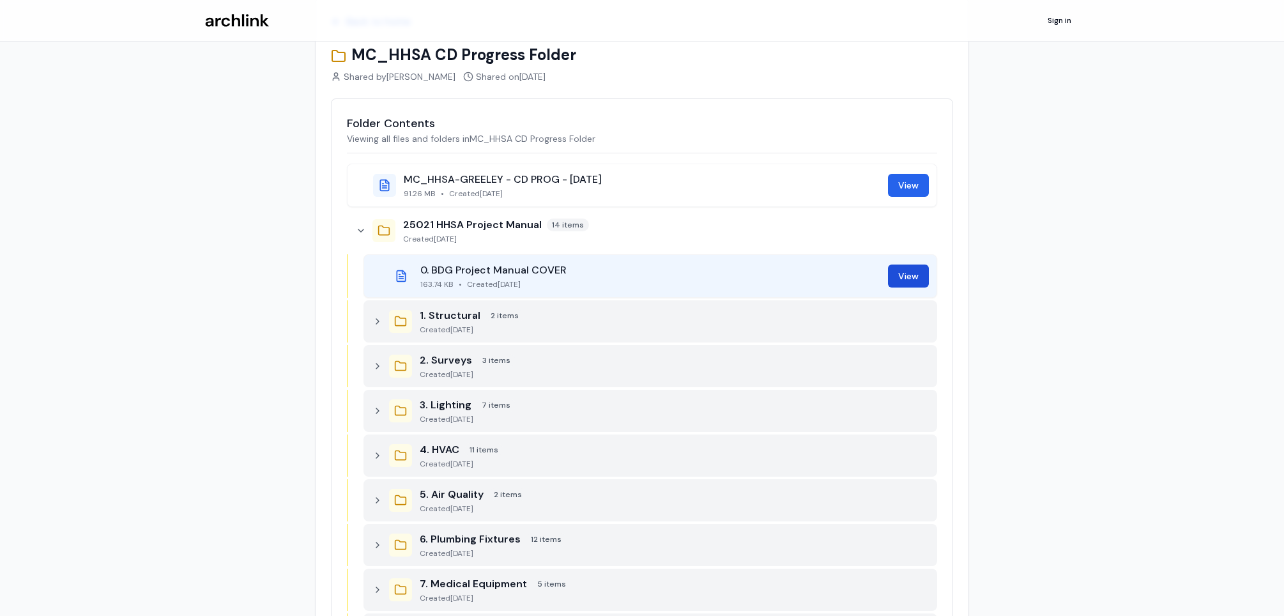
click at [904, 271] on link "View" at bounding box center [908, 276] width 41 height 23
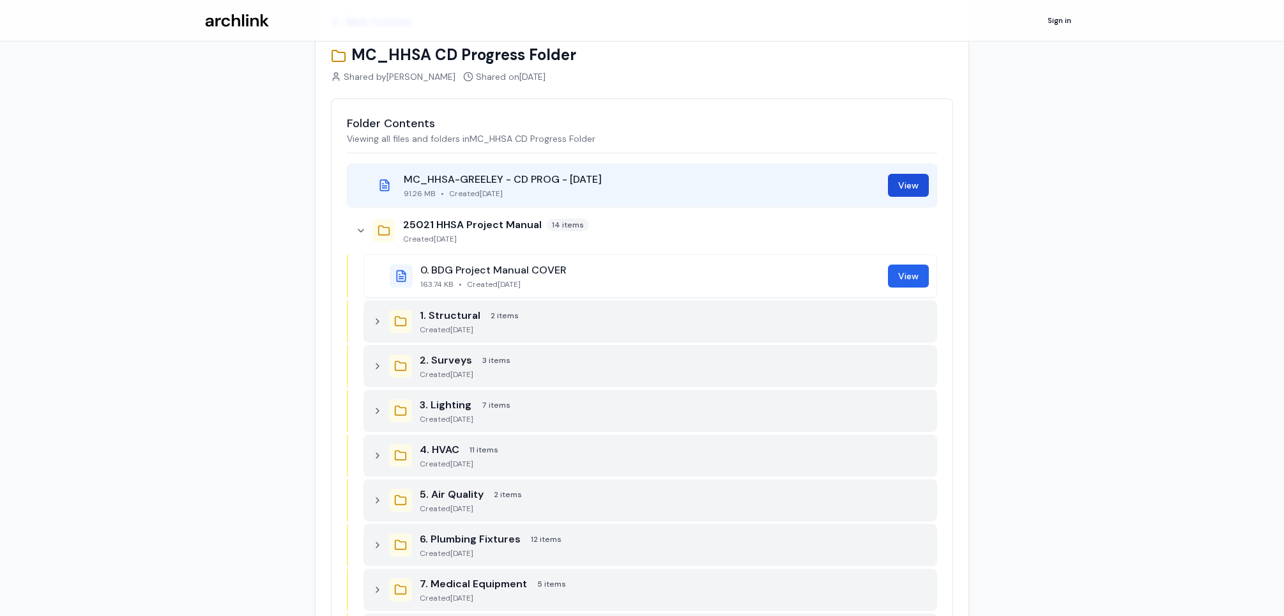
click at [913, 188] on link "View" at bounding box center [908, 185] width 41 height 23
